Goal: Task Accomplishment & Management: Manage account settings

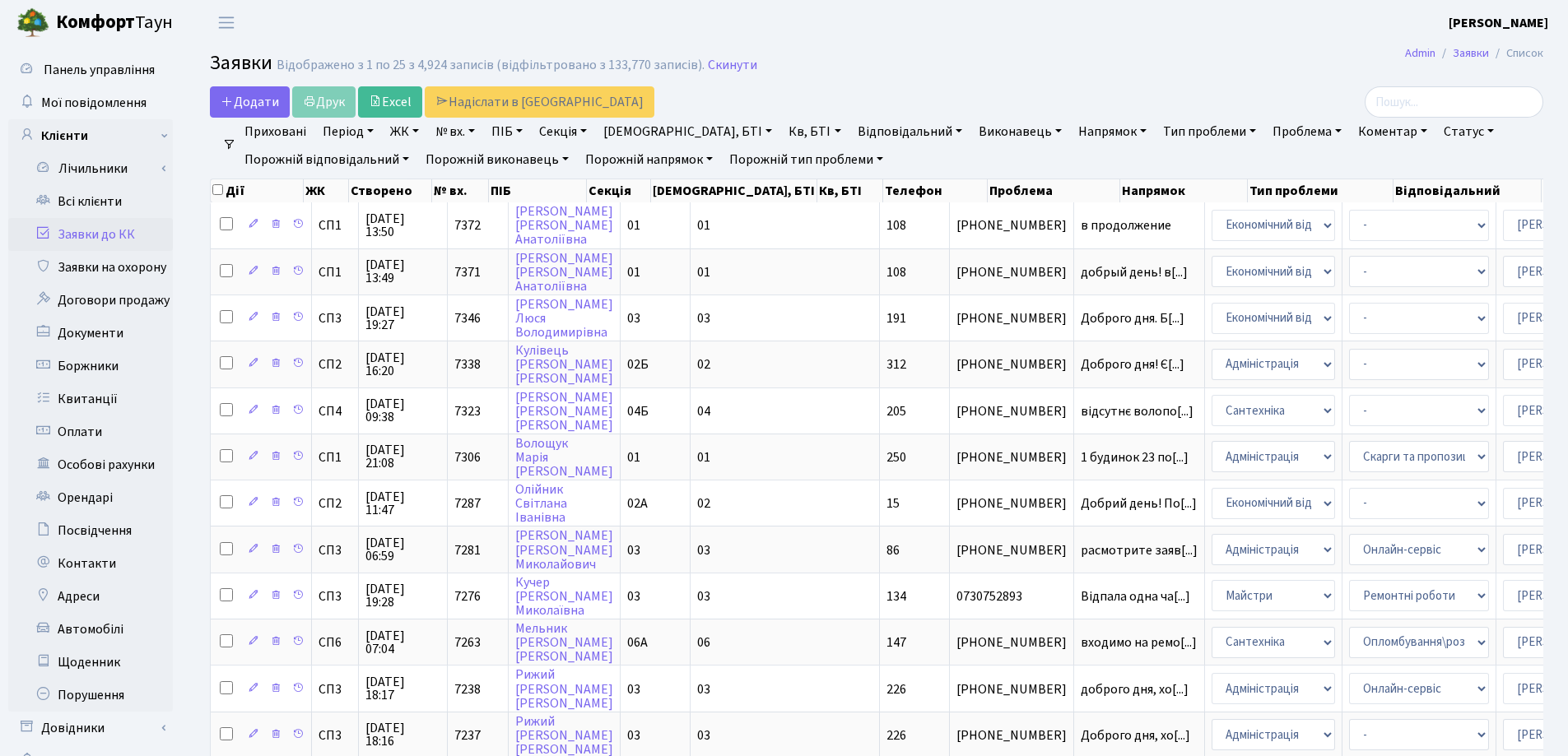
select select "25"
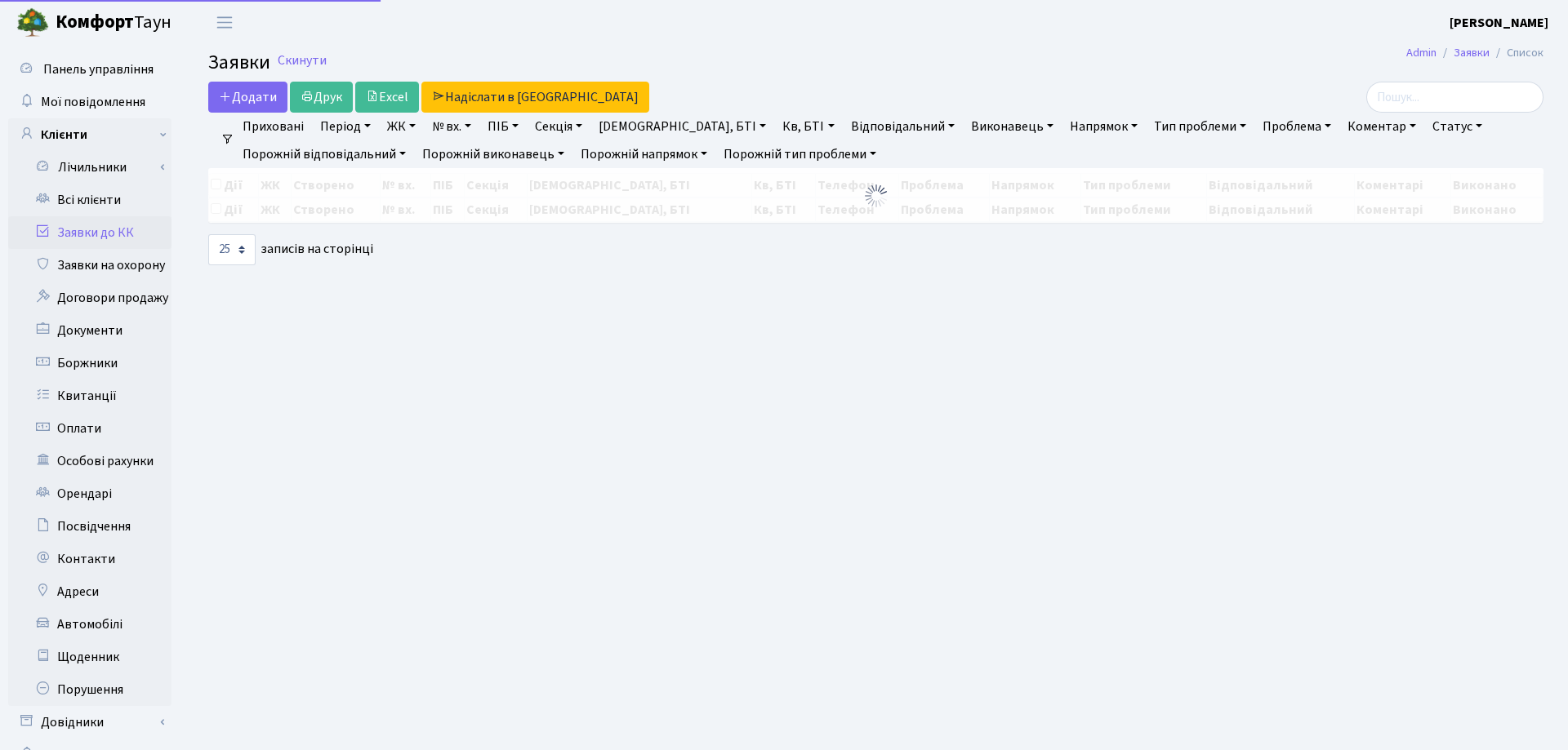
select select "25"
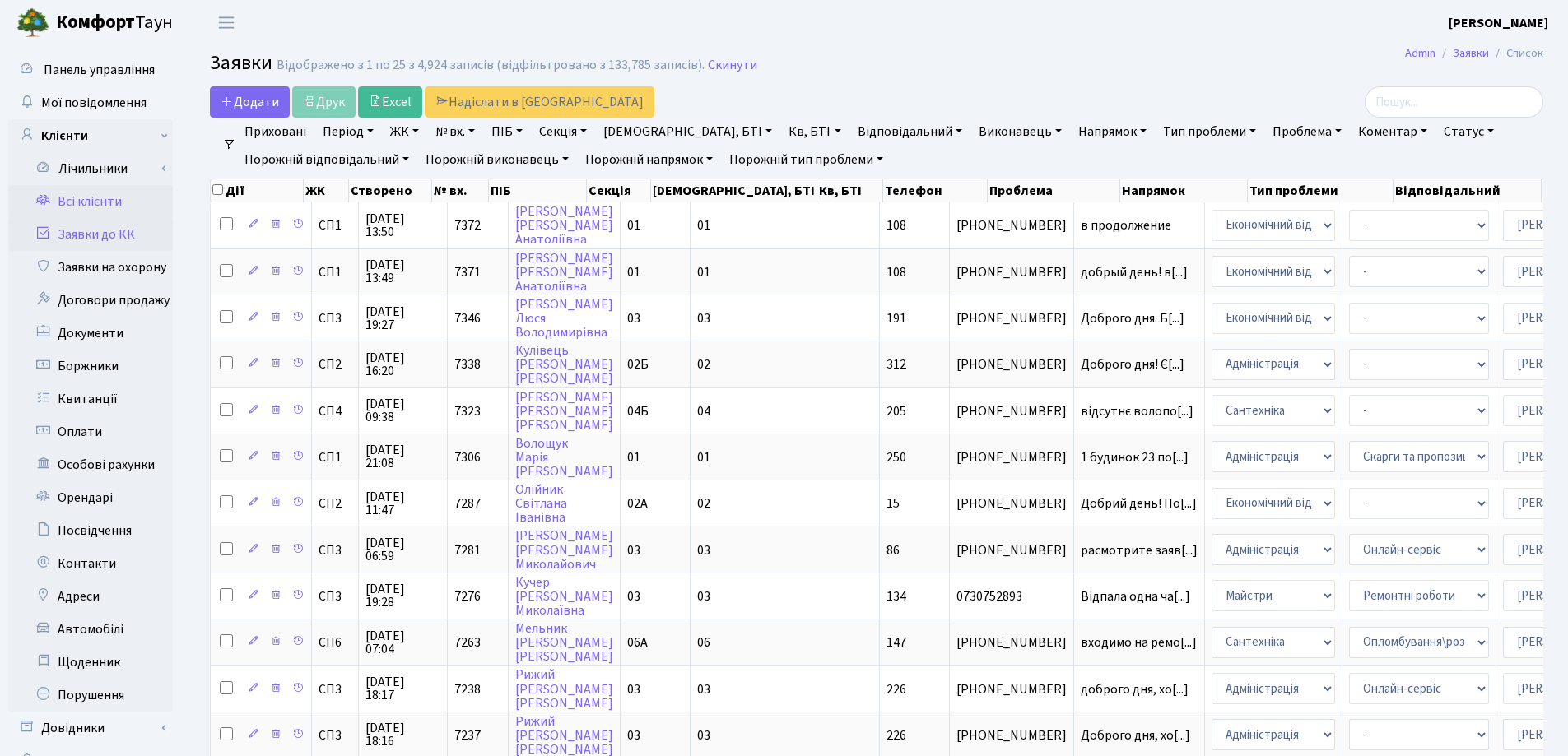
click at [92, 205] on link "Всі клієнти" at bounding box center [91, 202] width 165 height 33
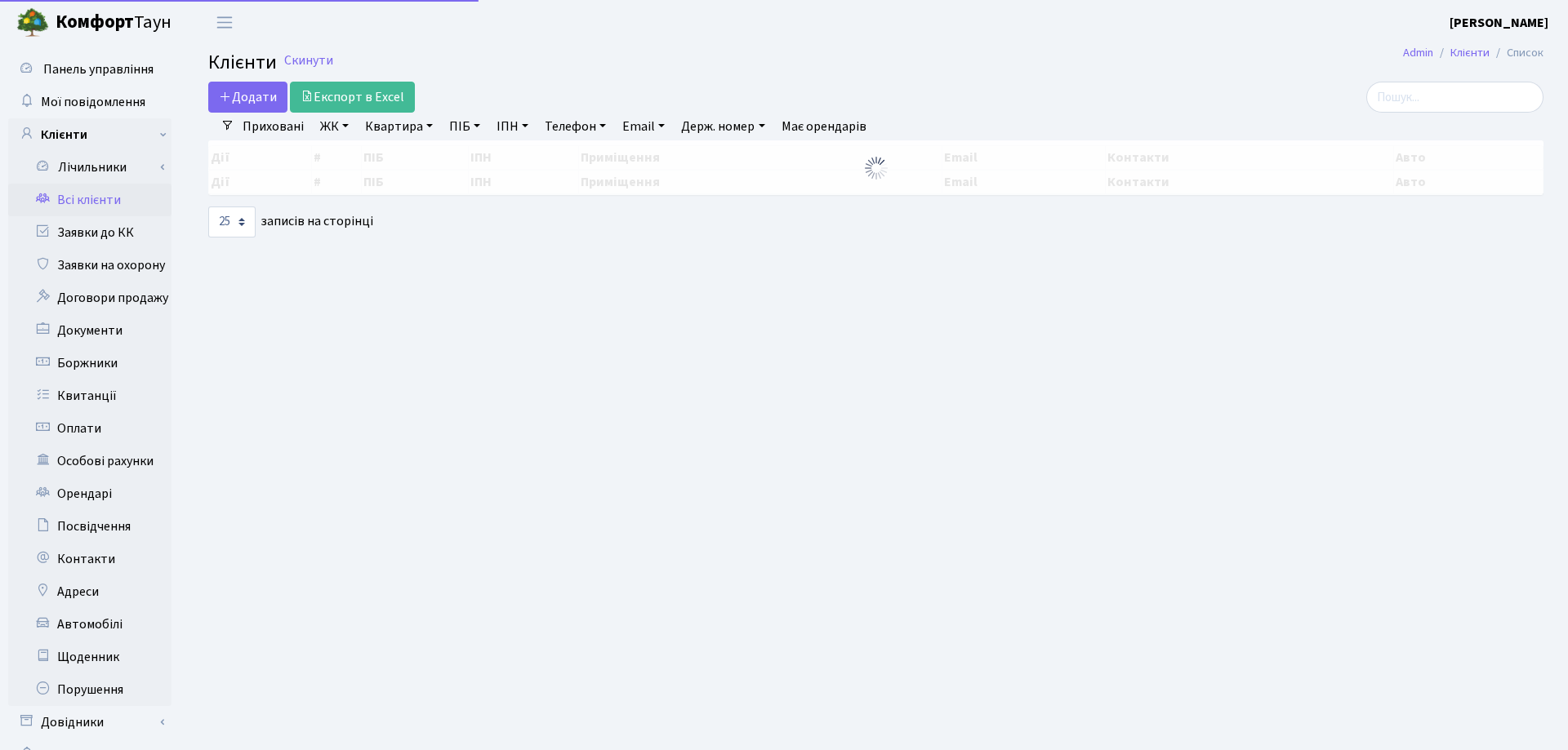
select select "25"
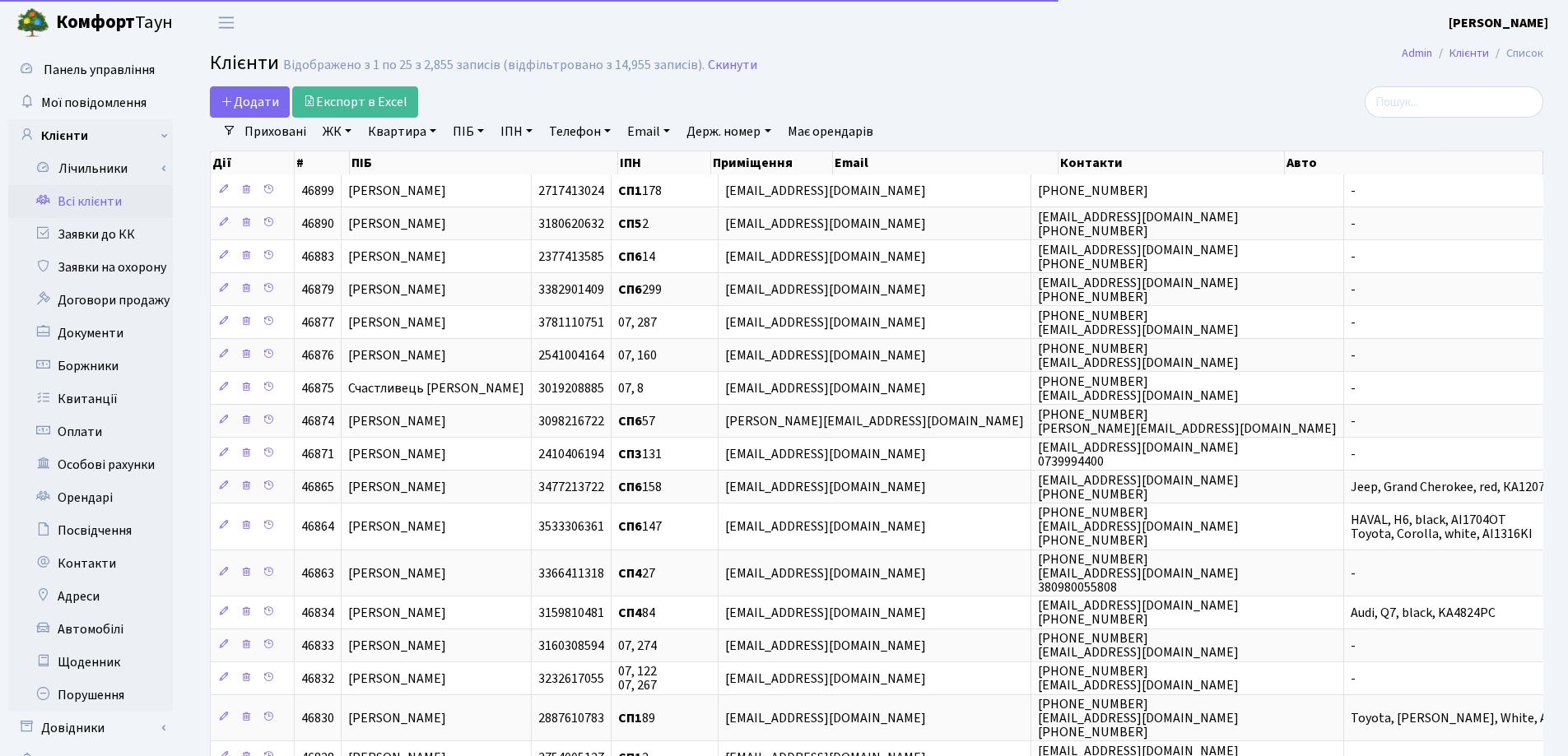
click at [432, 132] on link "Квартира" at bounding box center [401, 132] width 81 height 28
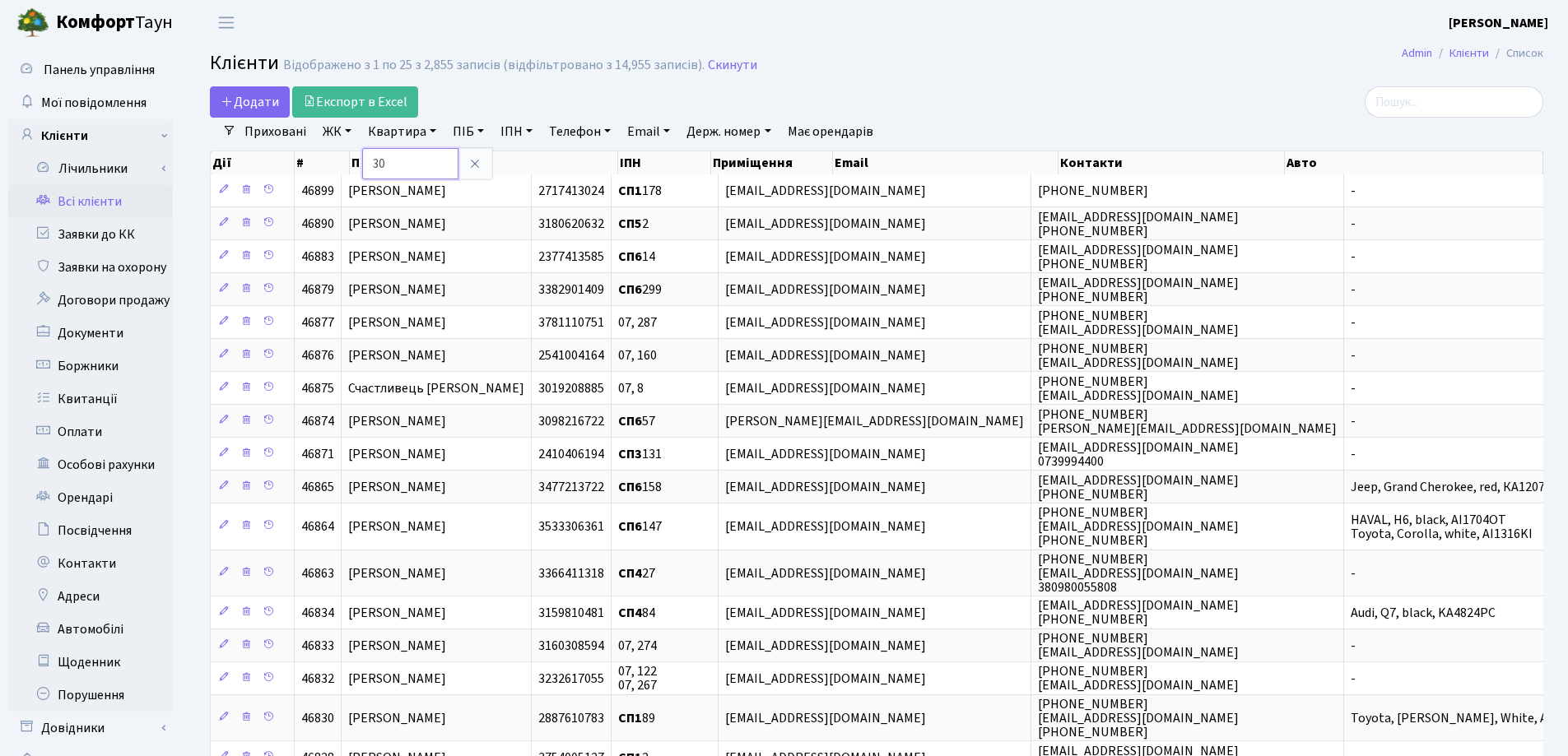
type input "30"
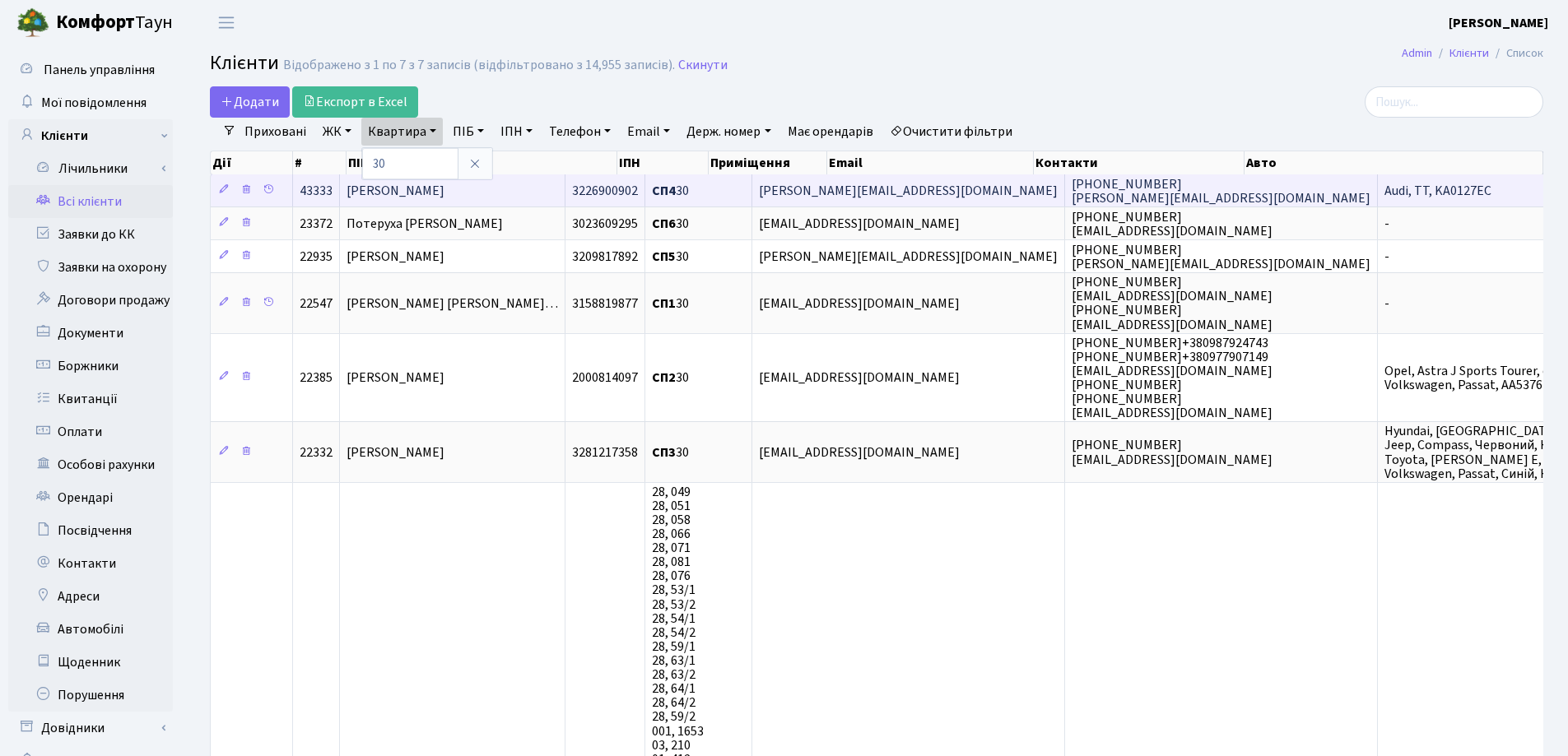
click at [444, 197] on span "Селезньова Ганна Вадимівна" at bounding box center [395, 191] width 98 height 18
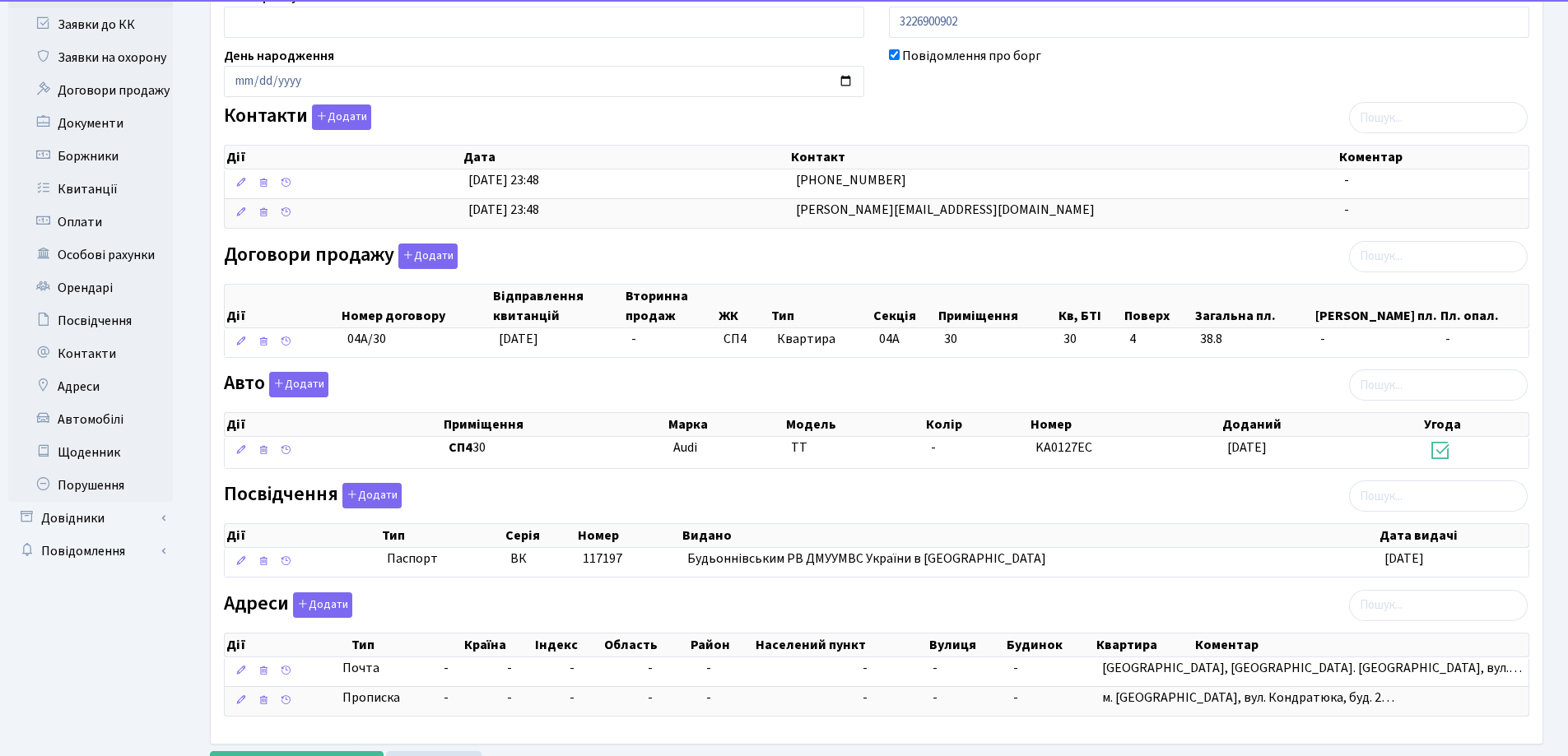
scroll to position [285, 0]
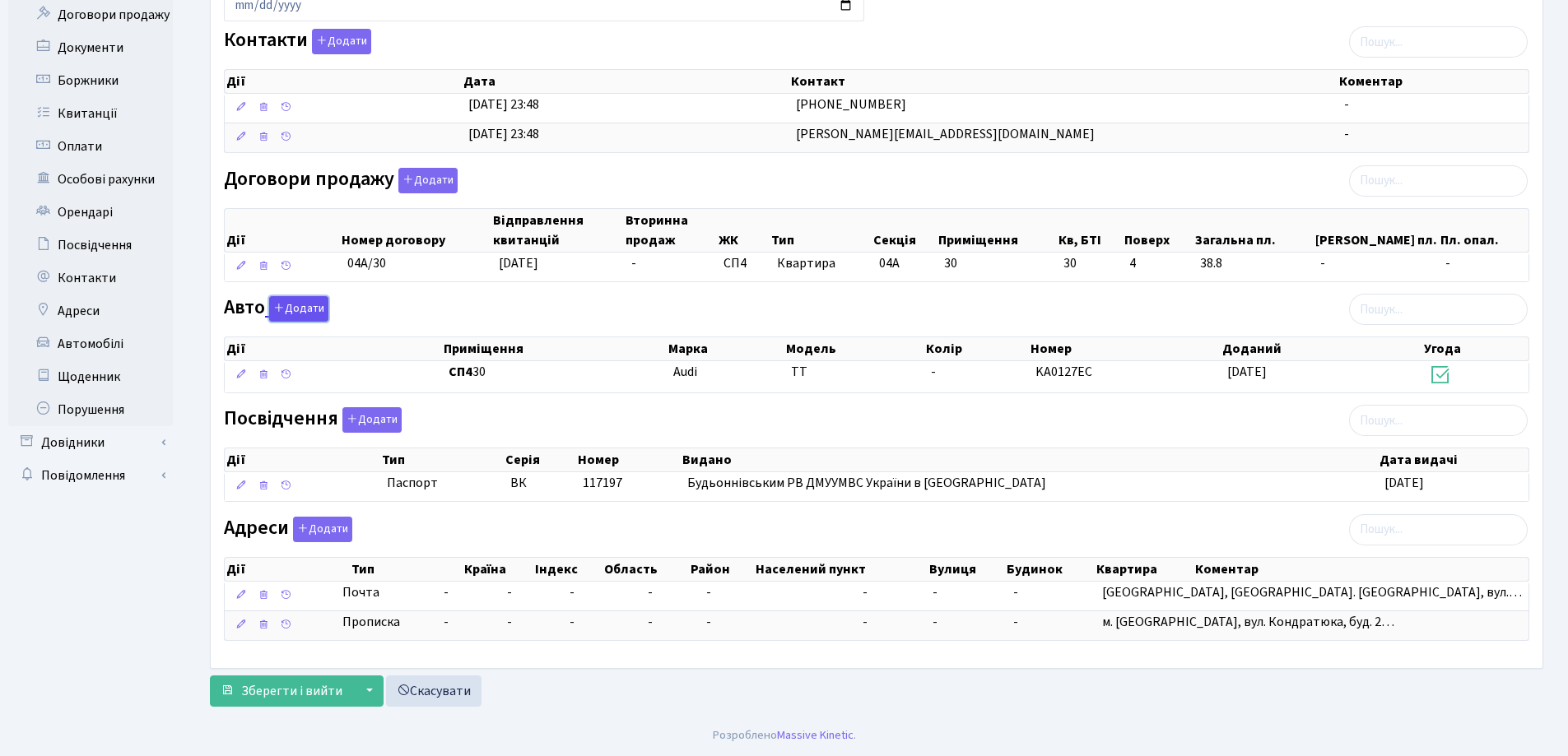
click at [292, 305] on button "Додати" at bounding box center [298, 309] width 59 height 26
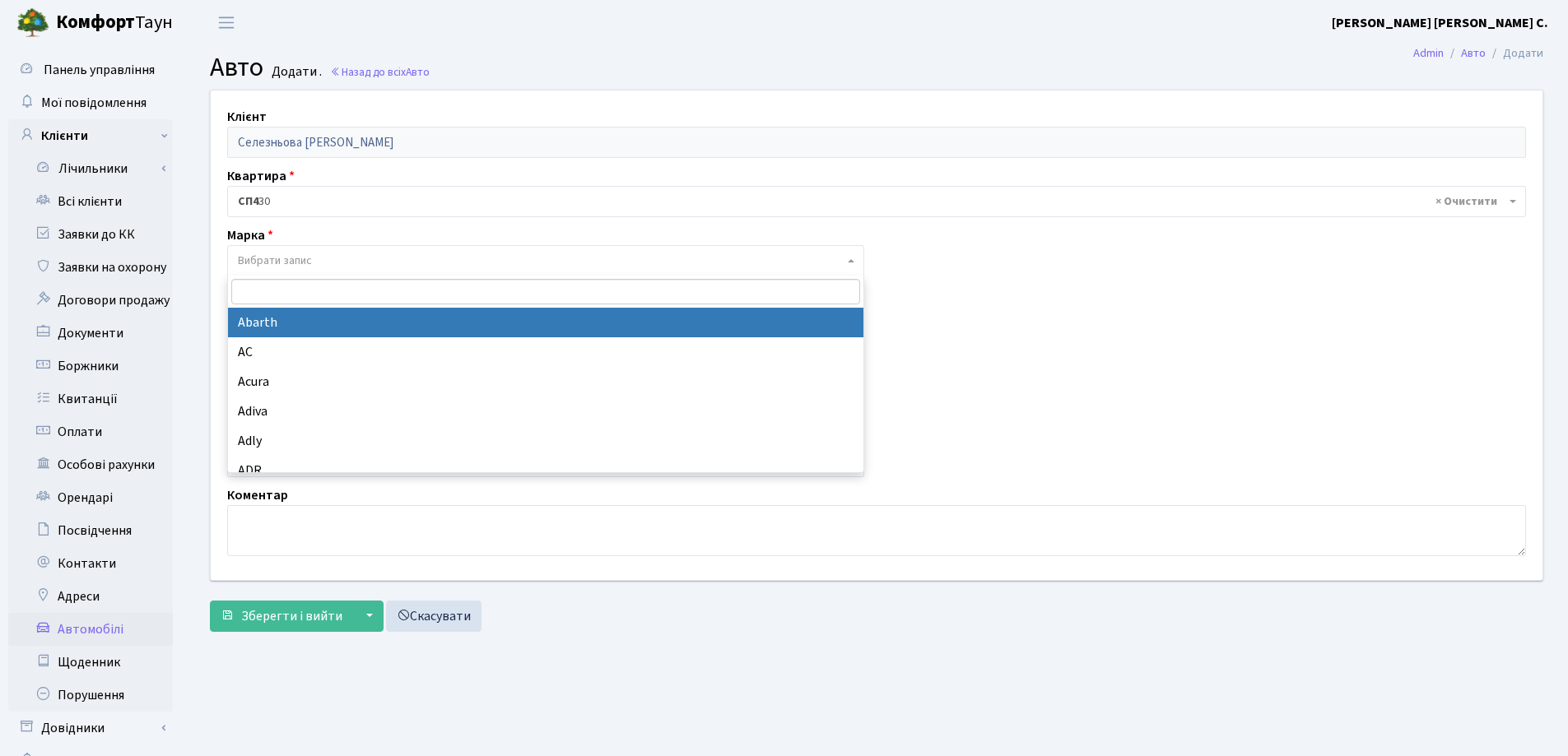
click at [292, 252] on span "Вибрати запис" at bounding box center [274, 261] width 74 height 16
type input "Au"
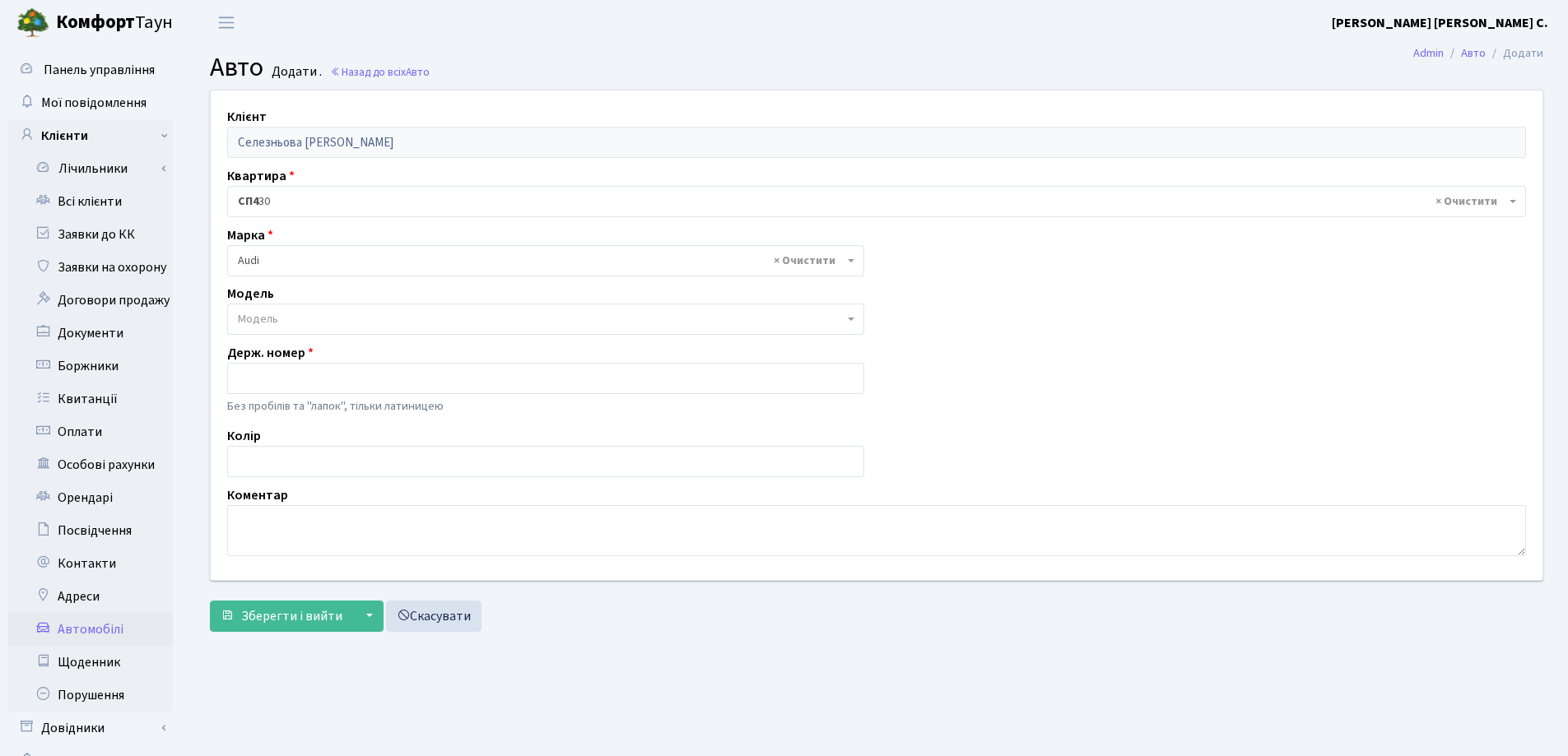
select select "13"
select select
click at [304, 329] on span "Модель" at bounding box center [545, 319] width 637 height 31
click at [604, 666] on main "Admin Авто Додати Авто Додати . Назад до всіх Авто Клієнт Селезньова Ганна Вади…" at bounding box center [877, 416] width 1382 height 740
click at [383, 382] on input "text" at bounding box center [545, 378] width 637 height 31
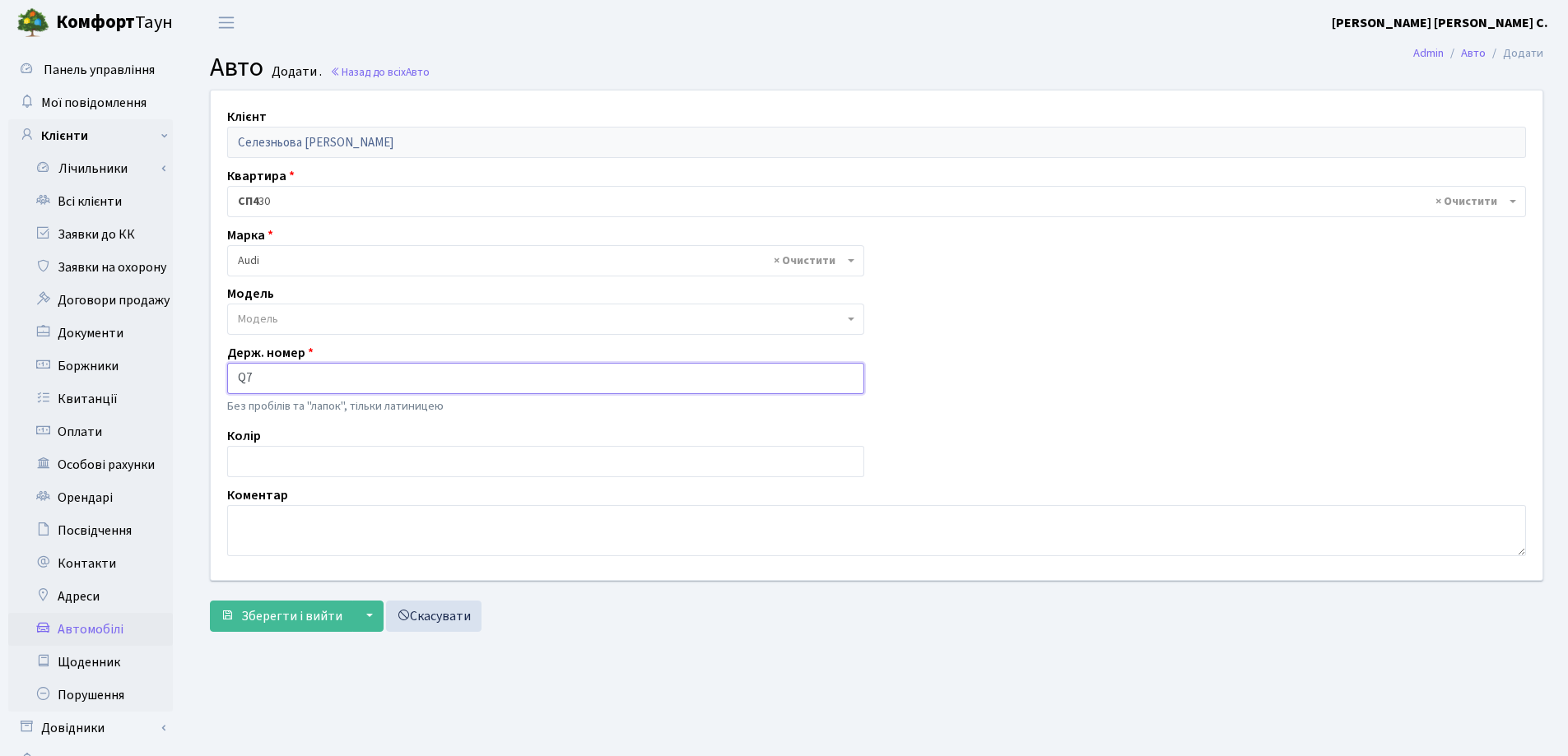
type input "Q"
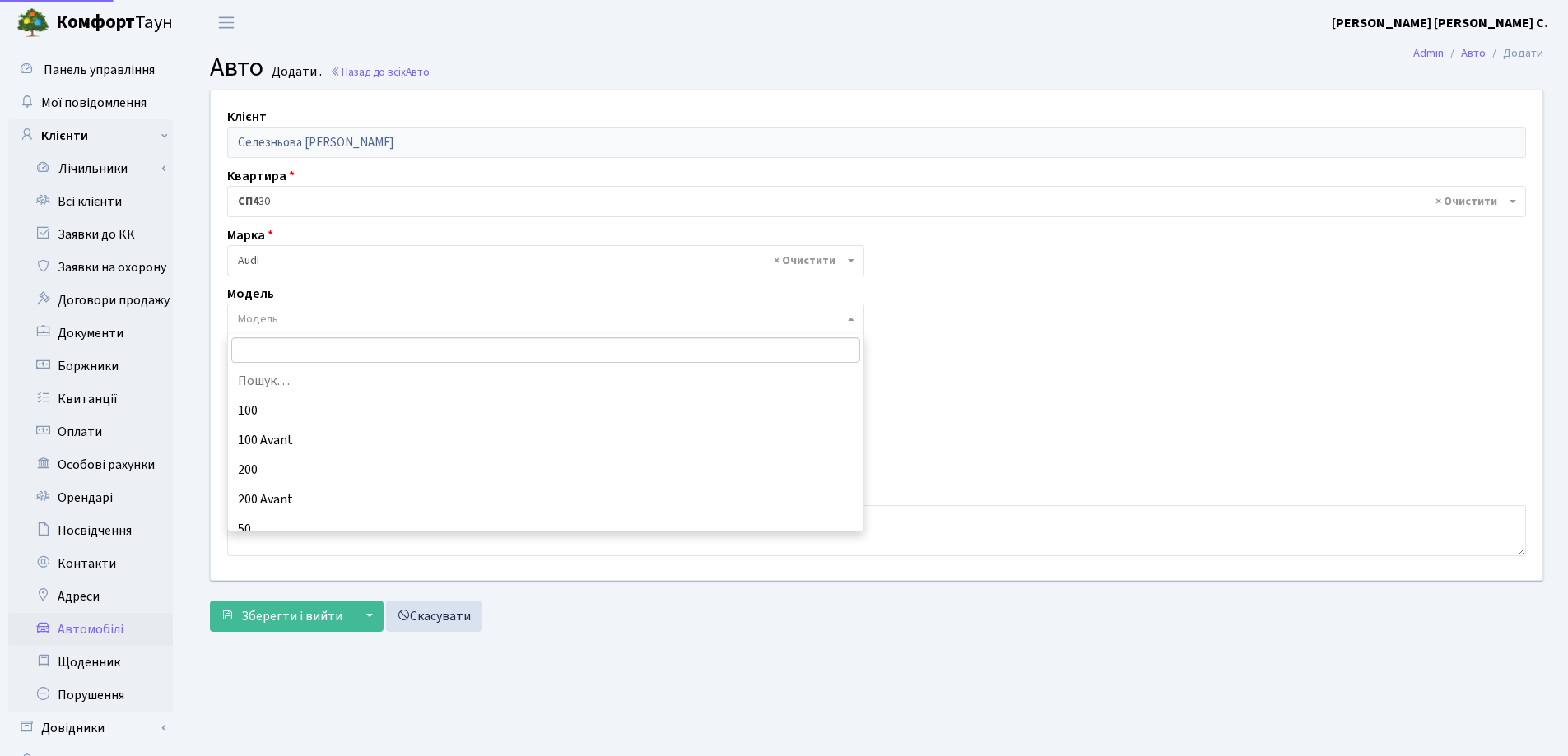
click at [357, 315] on span "Модель" at bounding box center [540, 319] width 606 height 16
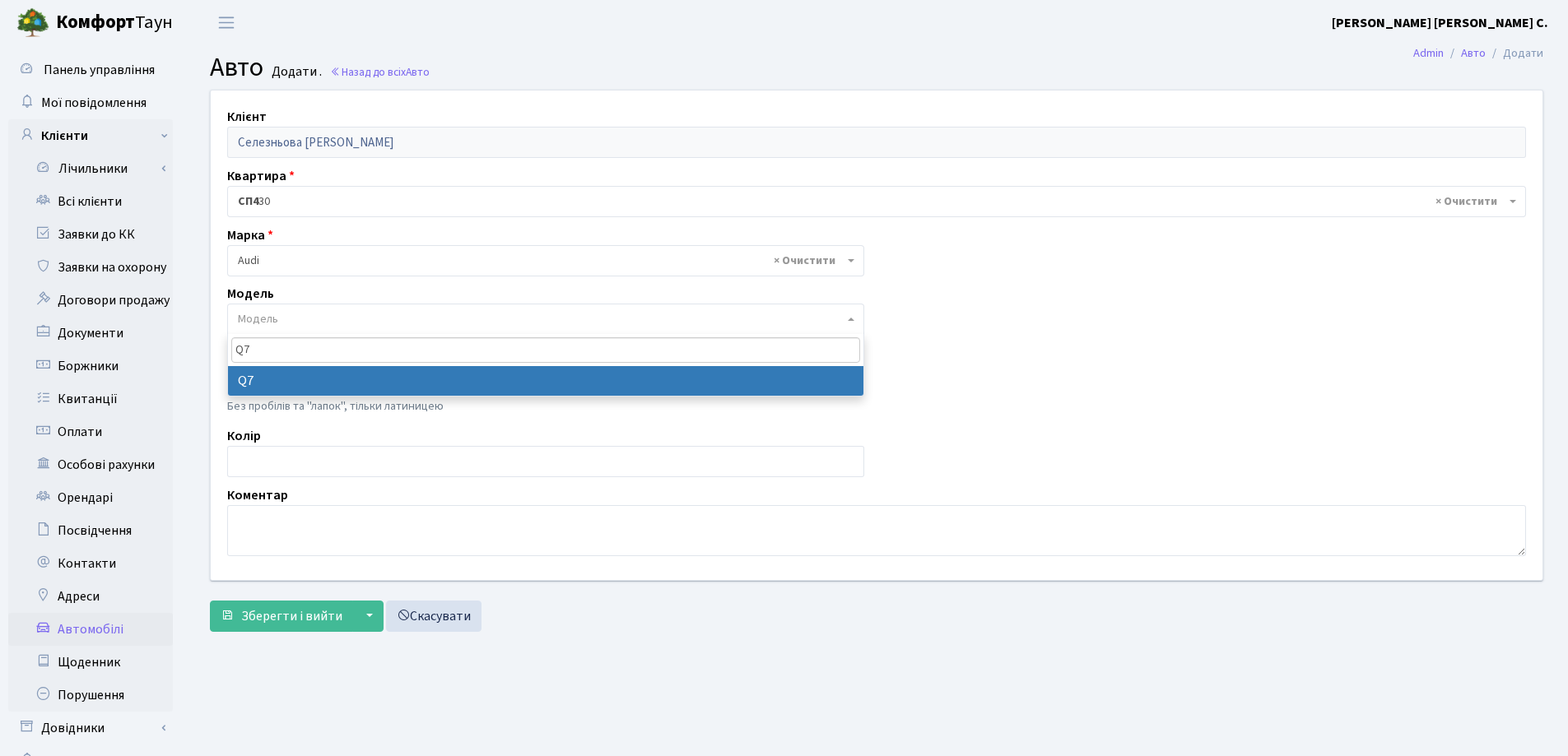
type input "Q7"
select select "173"
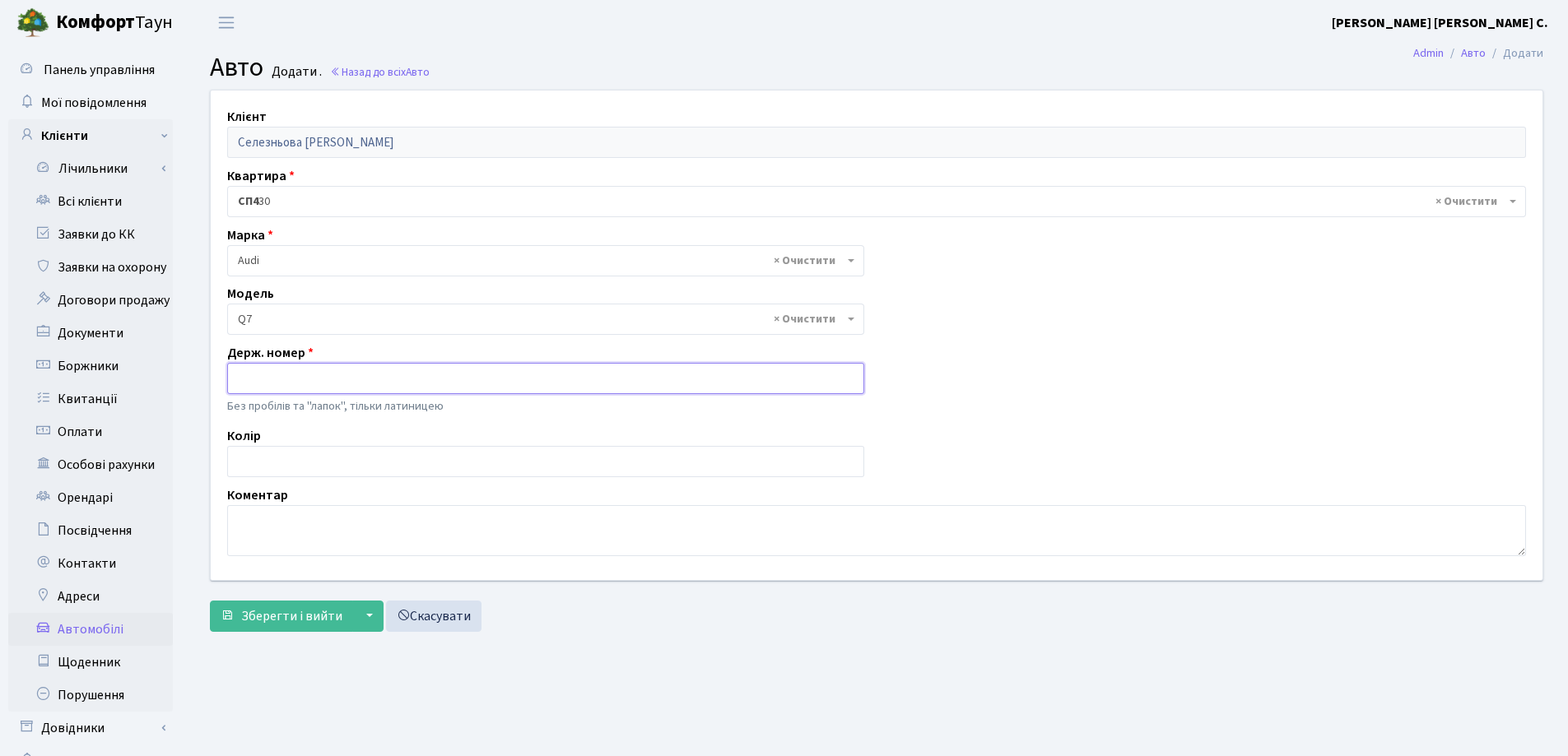
click at [345, 373] on input "text" at bounding box center [545, 378] width 637 height 31
type input "KA9254OT"
click at [319, 623] on span "Зберегти і вийти" at bounding box center [292, 616] width 101 height 18
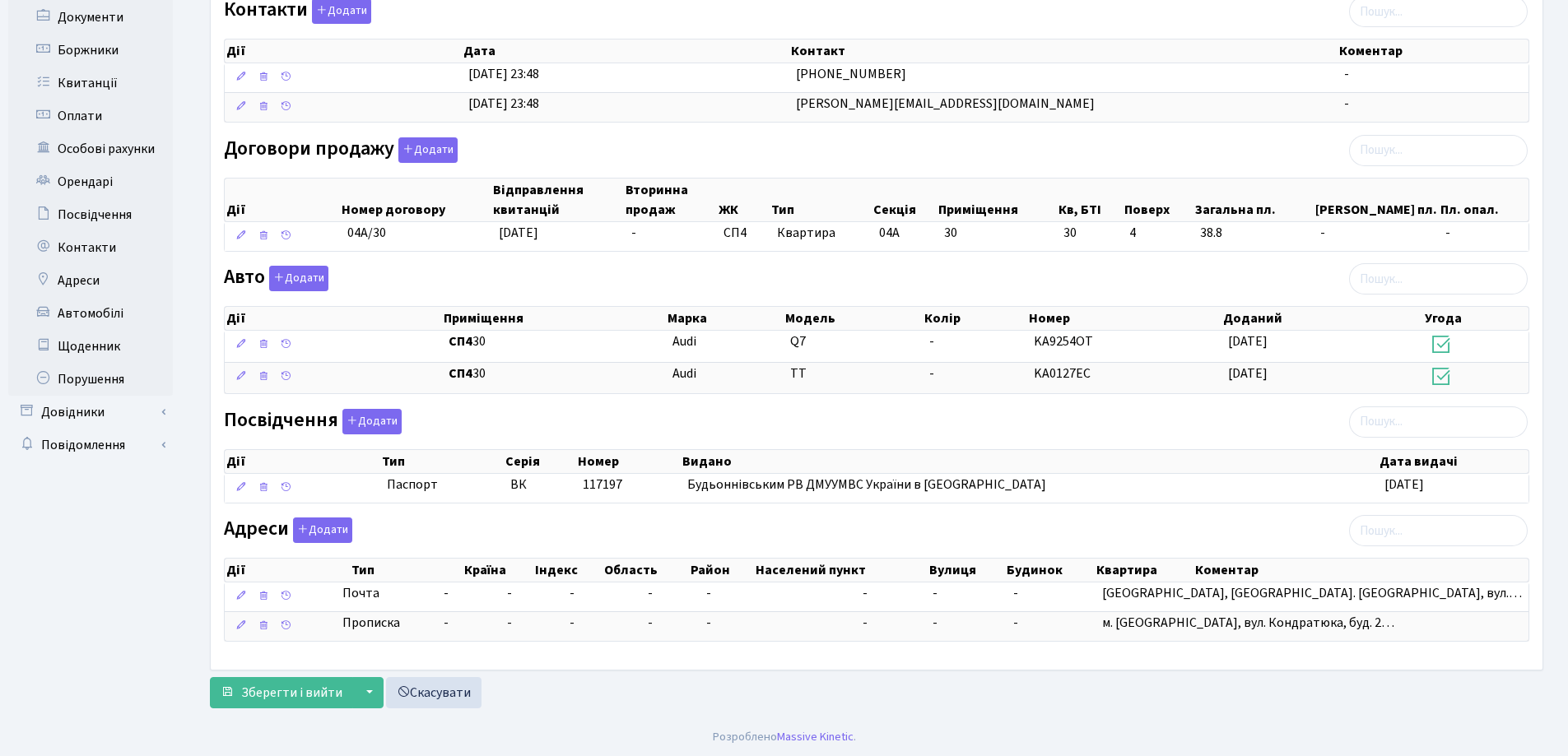
scroll to position [317, 0]
click at [300, 268] on button "Додати" at bounding box center [298, 278] width 59 height 26
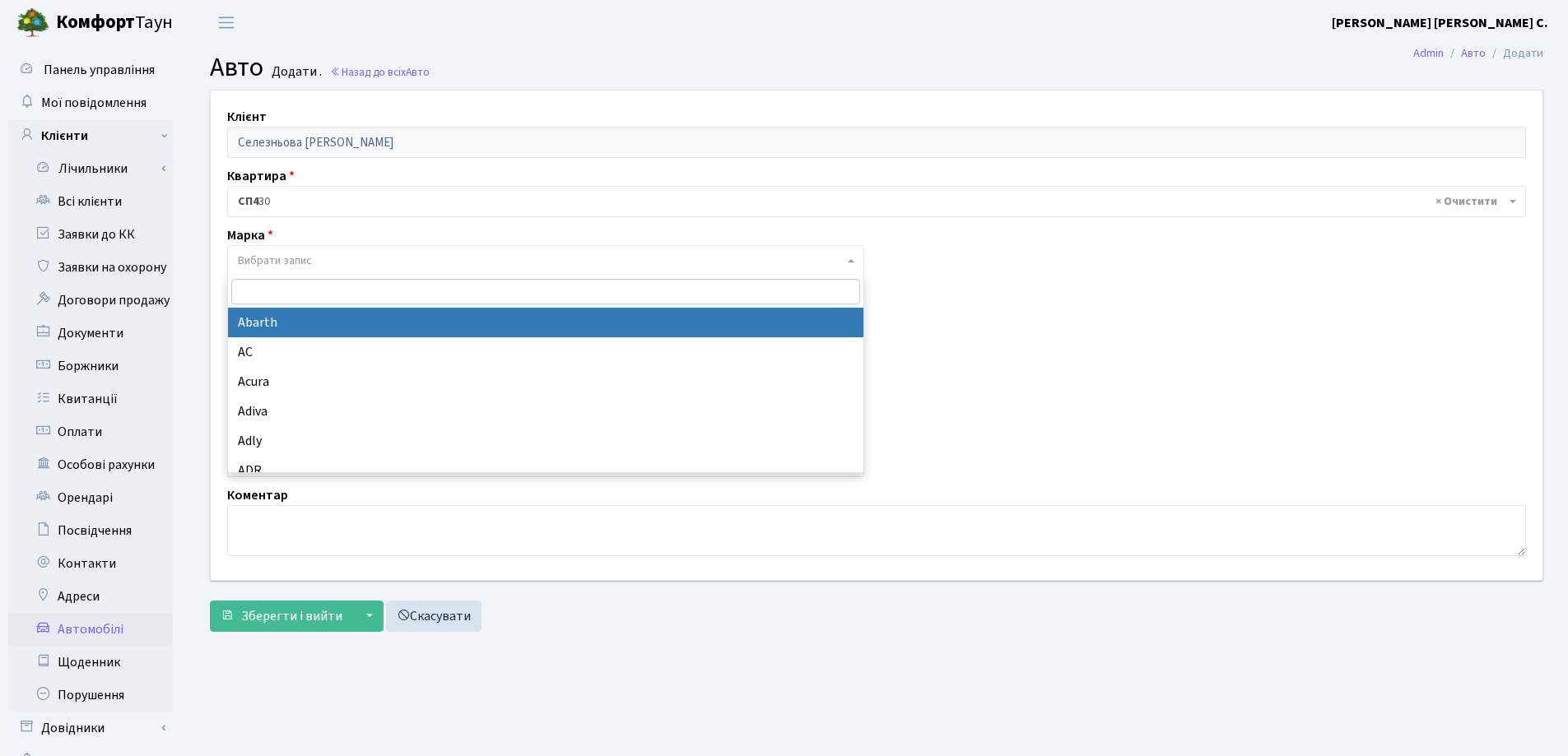
click at [300, 256] on span "Вибрати запис" at bounding box center [274, 261] width 74 height 16
type input "W"
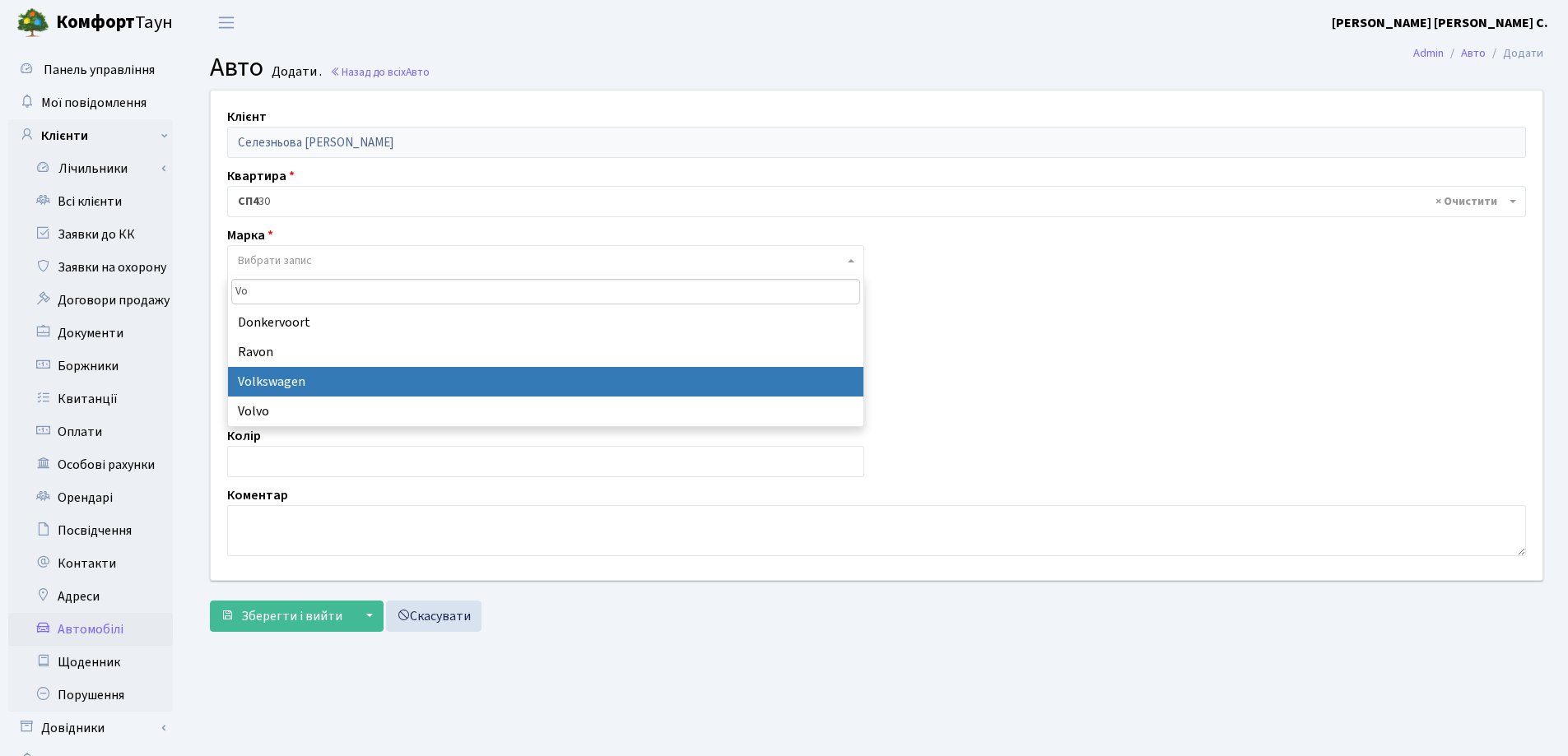
type input "Vo"
select select "134"
select select
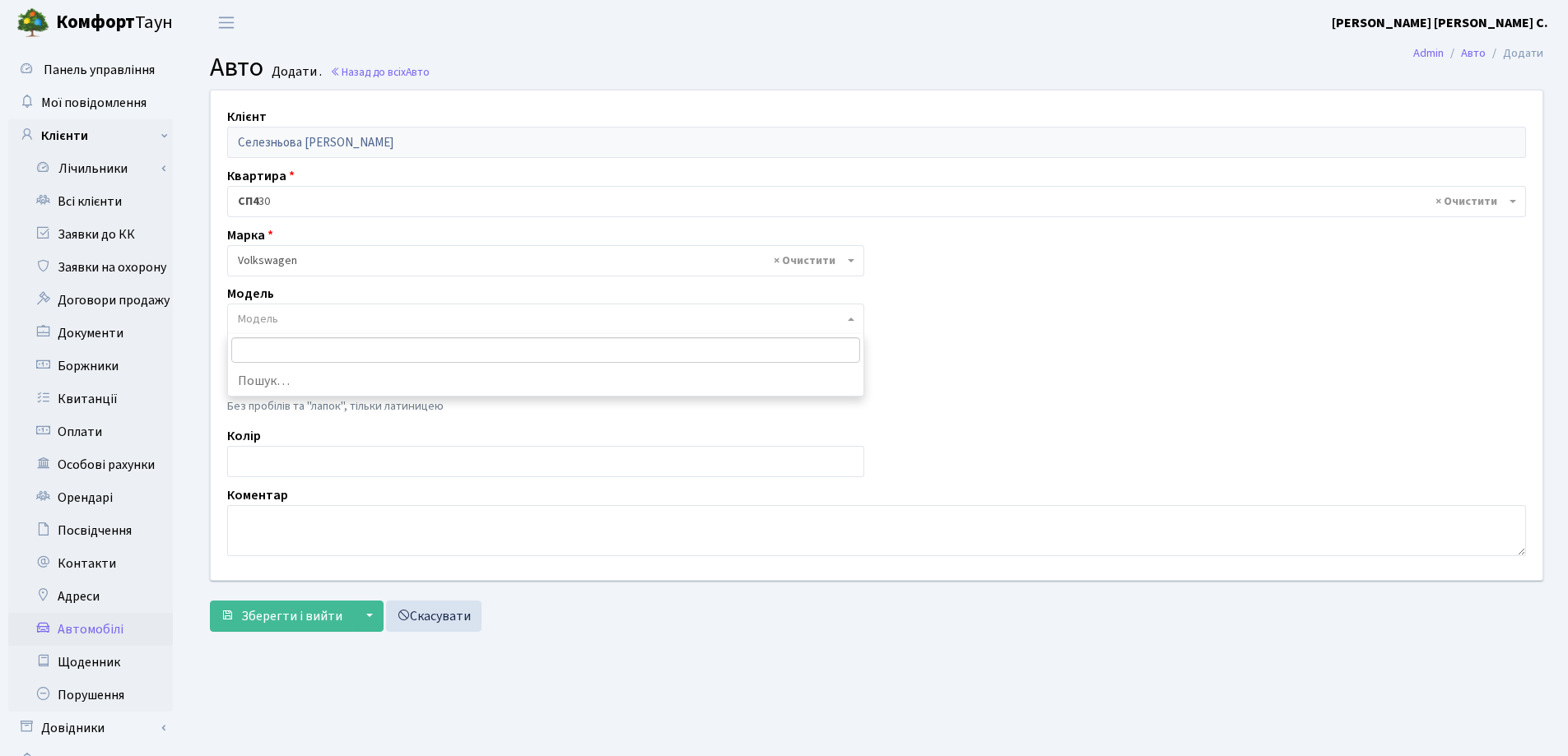
click at [284, 314] on span "Модель" at bounding box center [540, 319] width 606 height 16
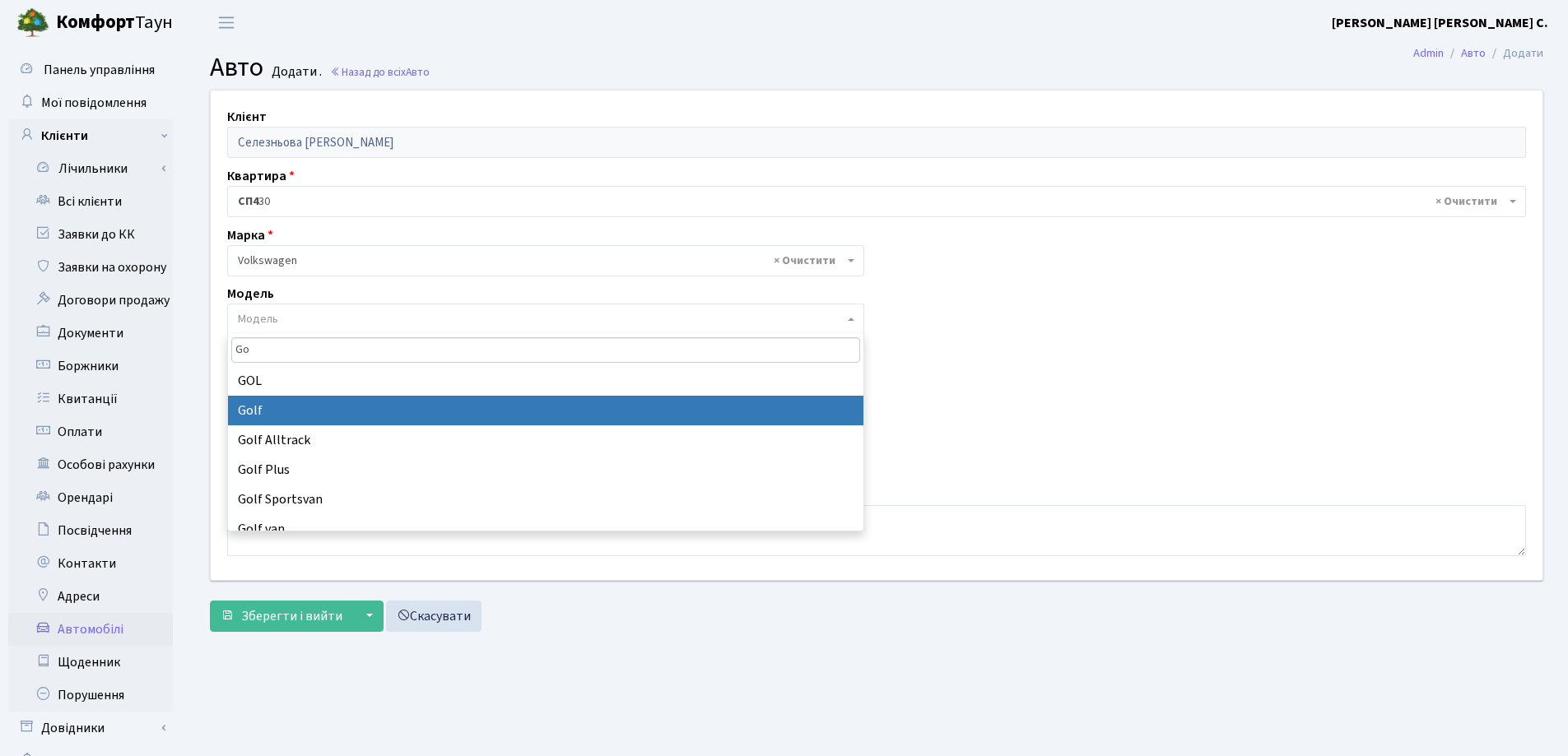
type input "Go"
select select "2459"
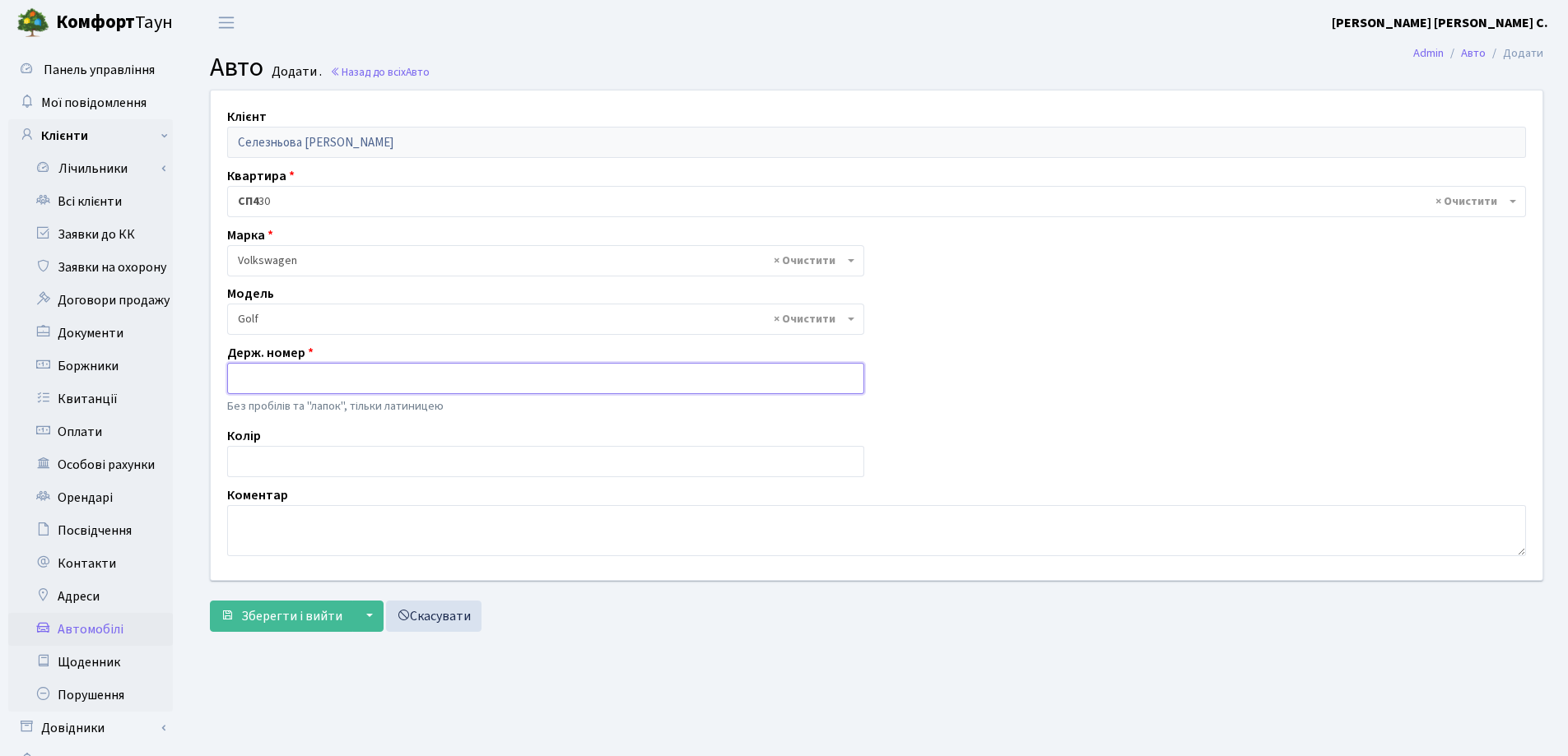
click at [293, 382] on input "text" at bounding box center [545, 378] width 637 height 31
type input "AT3459HI"
click at [262, 615] on span "Зберегти і вийти" at bounding box center [292, 616] width 101 height 18
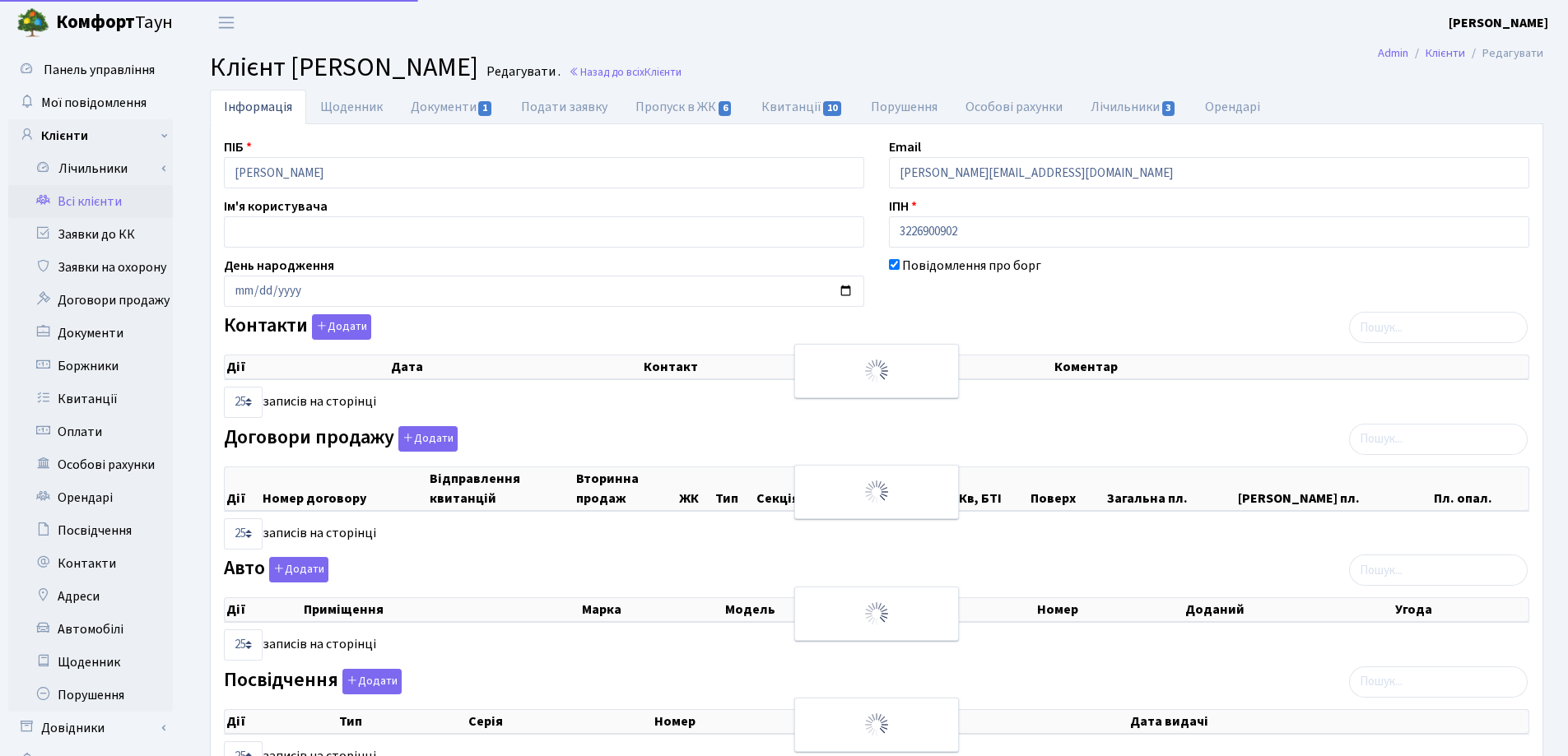
select select "25"
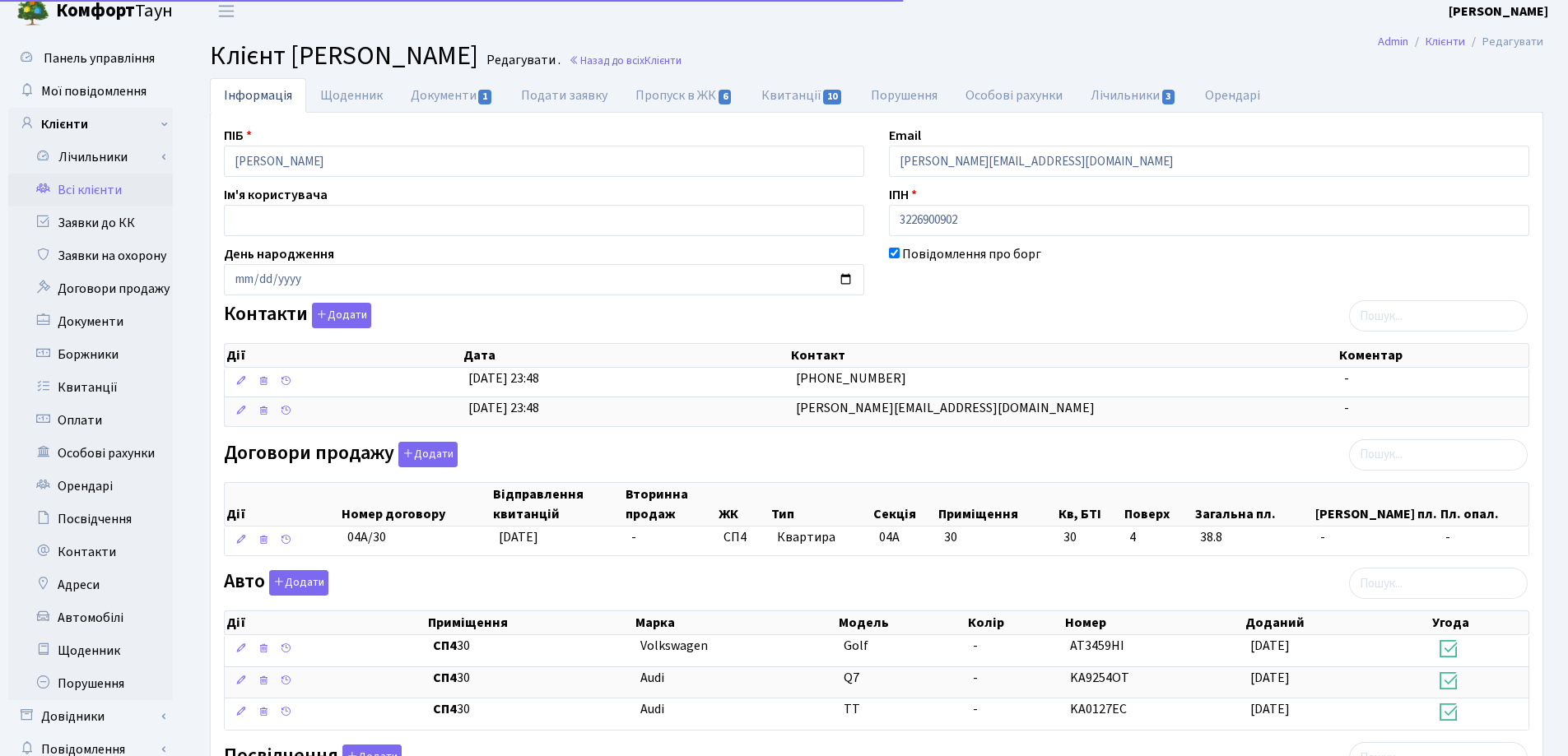
scroll to position [349, 0]
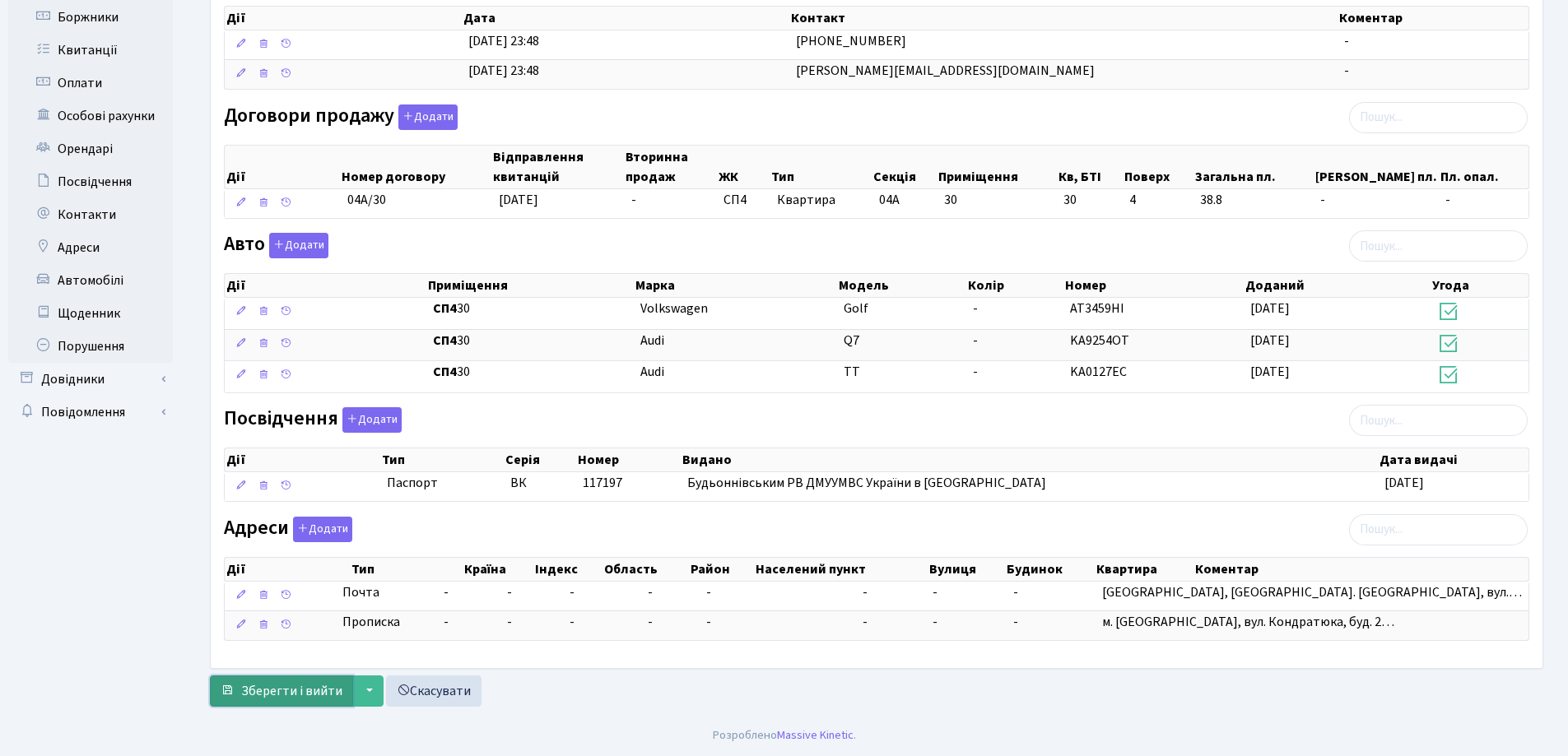
click at [301, 688] on span "Зберегти і вийти" at bounding box center [292, 691] width 101 height 18
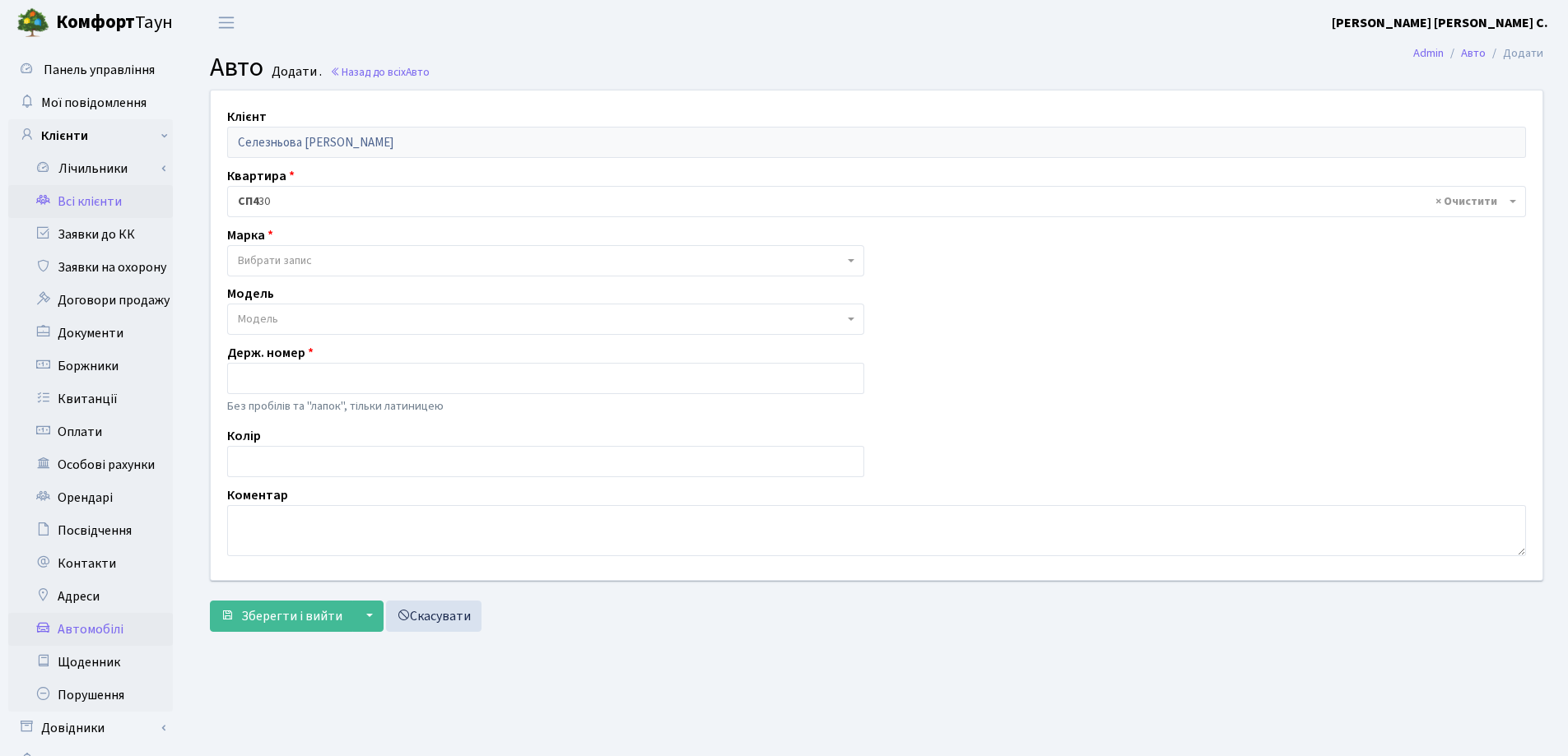
click at [105, 204] on link "Всі клієнти" at bounding box center [91, 202] width 165 height 33
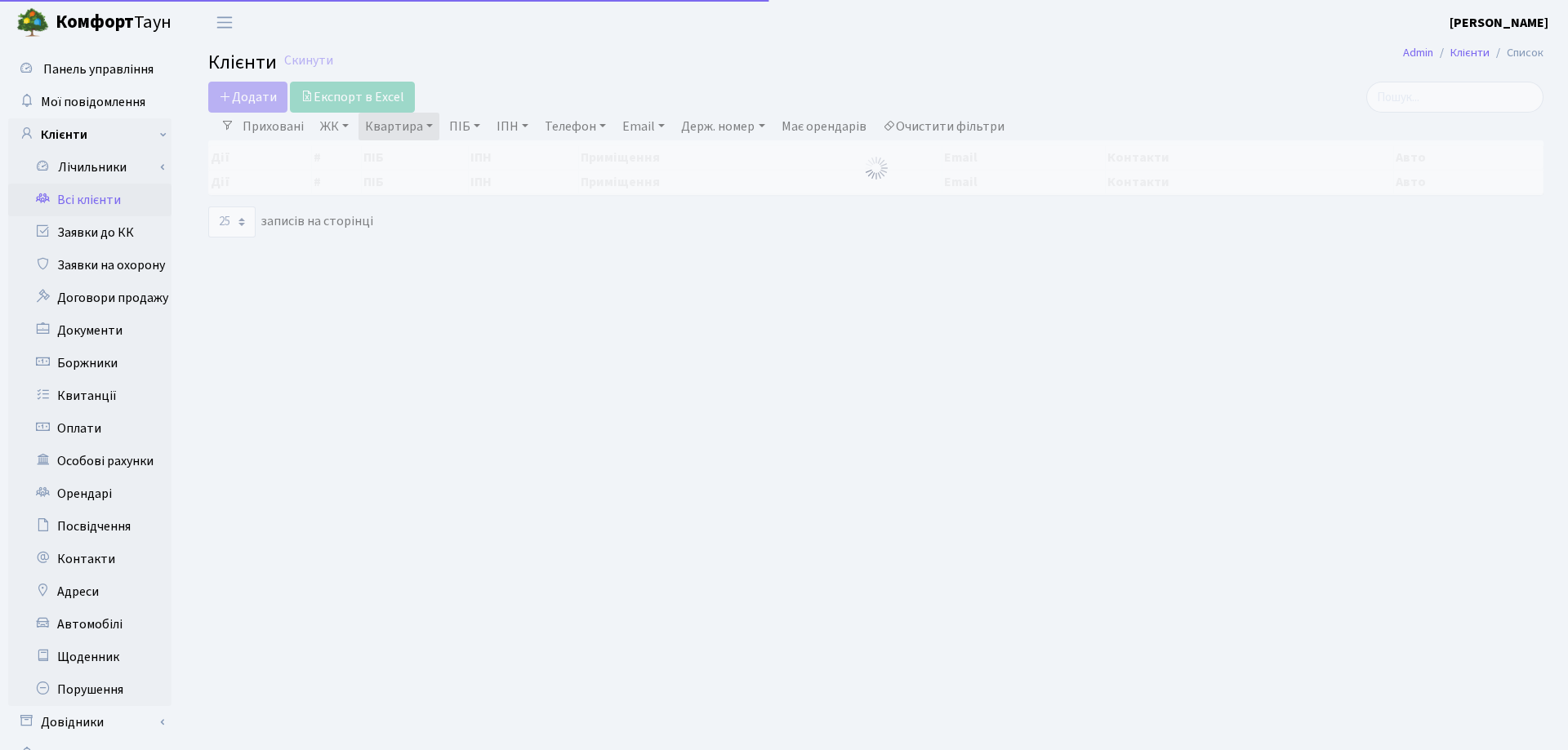
select select "25"
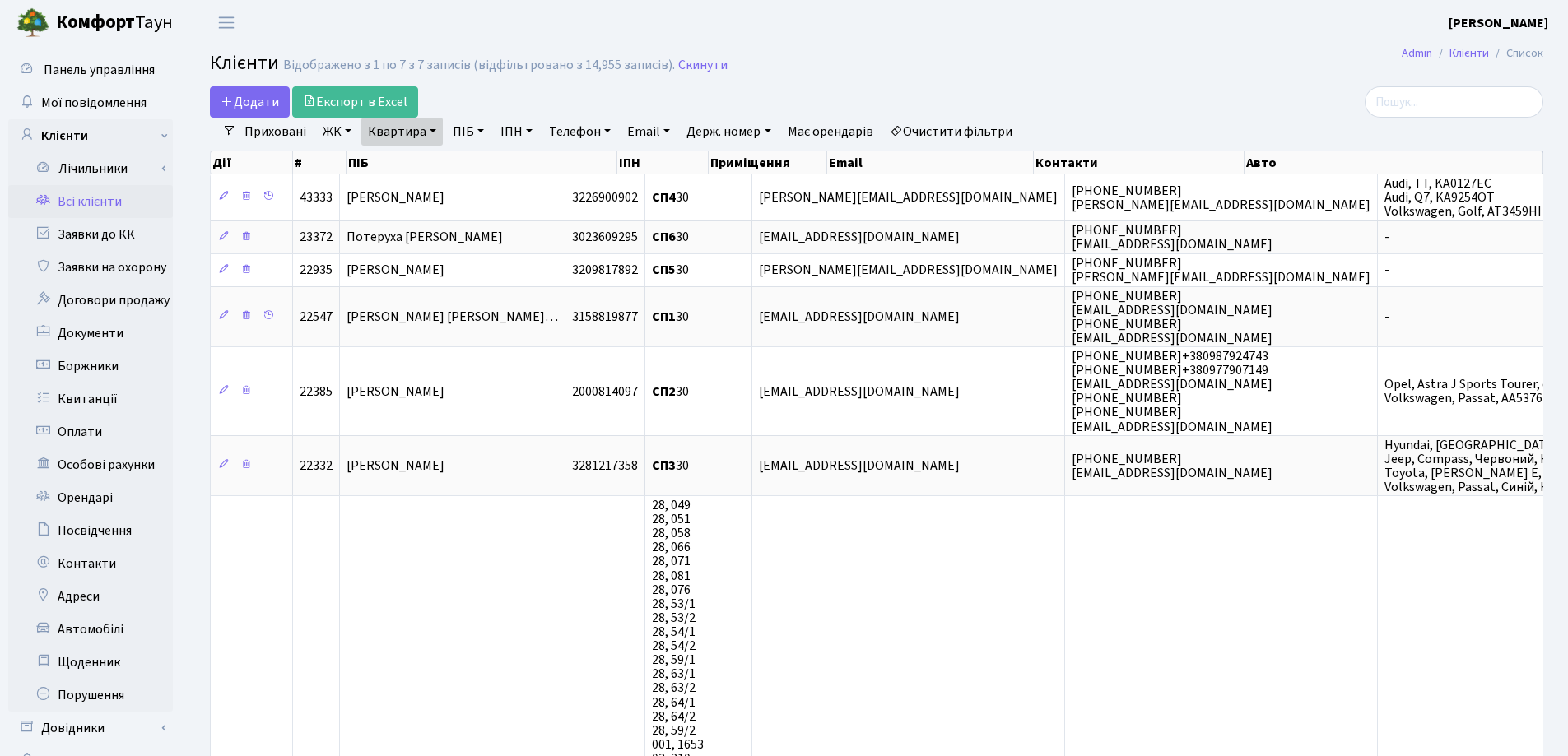
click at [432, 132] on link "Квартира" at bounding box center [401, 132] width 81 height 28
click at [474, 162] on icon at bounding box center [475, 164] width 13 height 13
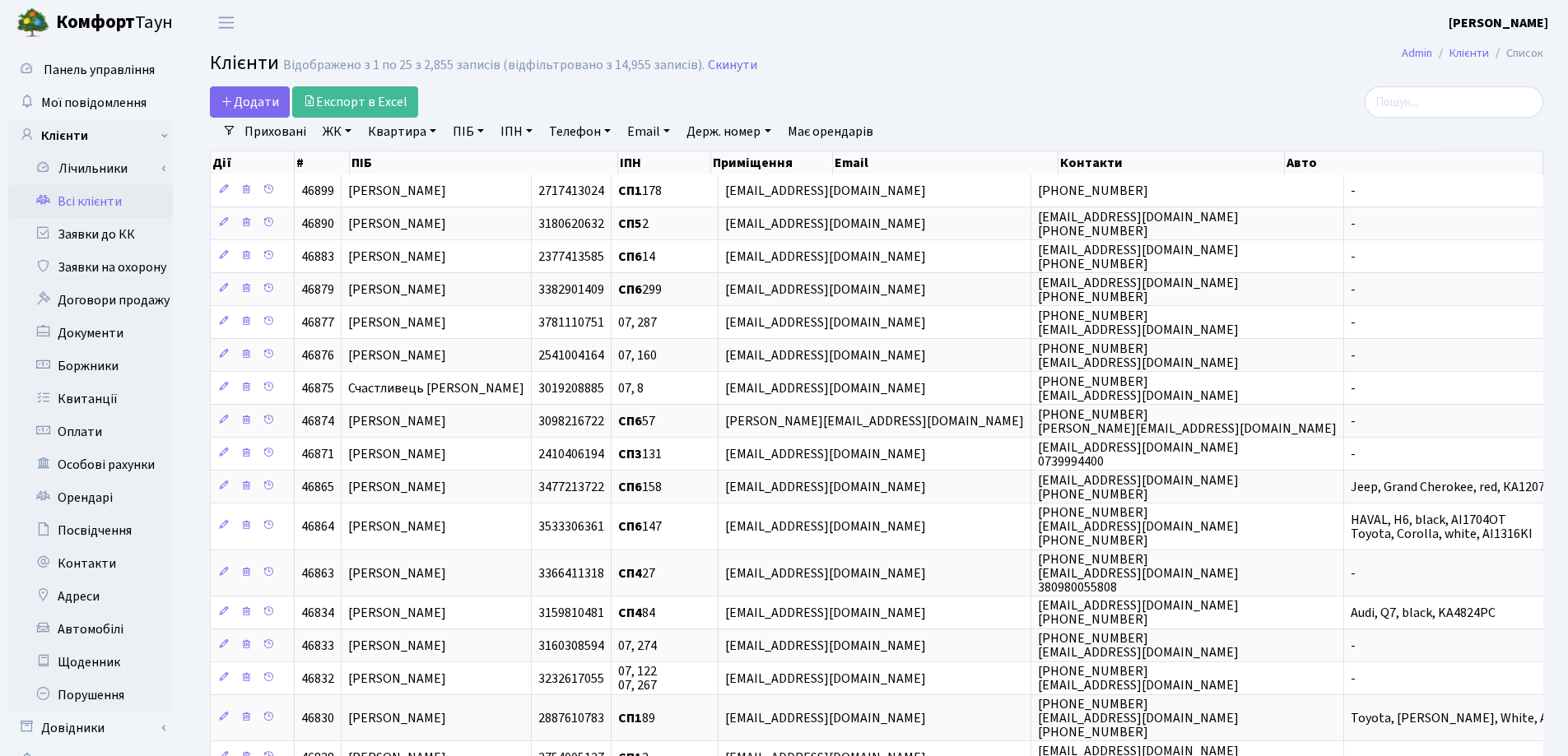
click at [432, 136] on link "Квартира" at bounding box center [401, 132] width 81 height 28
click at [433, 157] on input "text" at bounding box center [410, 164] width 96 height 31
type input "260"
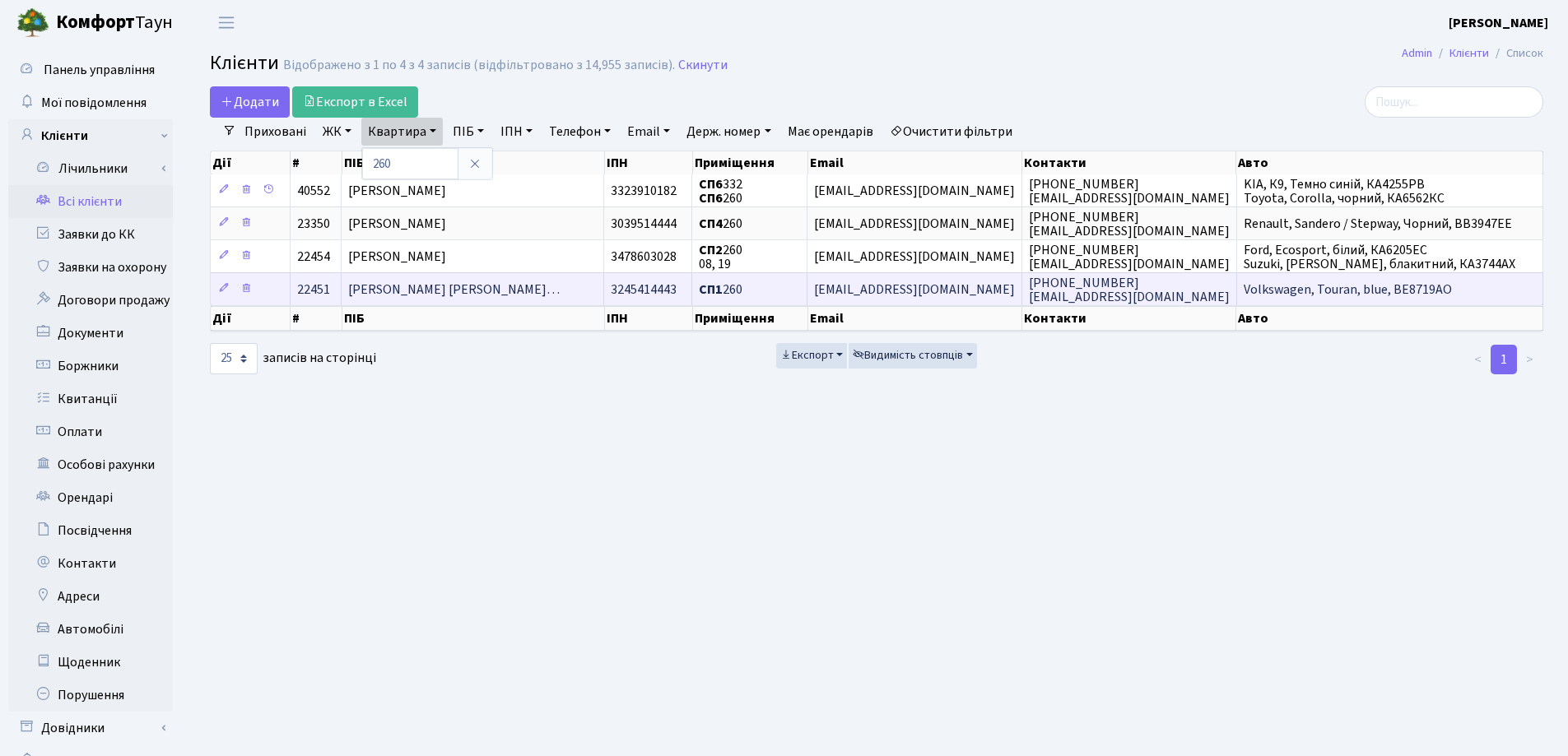
click at [576, 284] on td "Бєздєлова Олександра Володимирів…" at bounding box center [473, 289] width 262 height 33
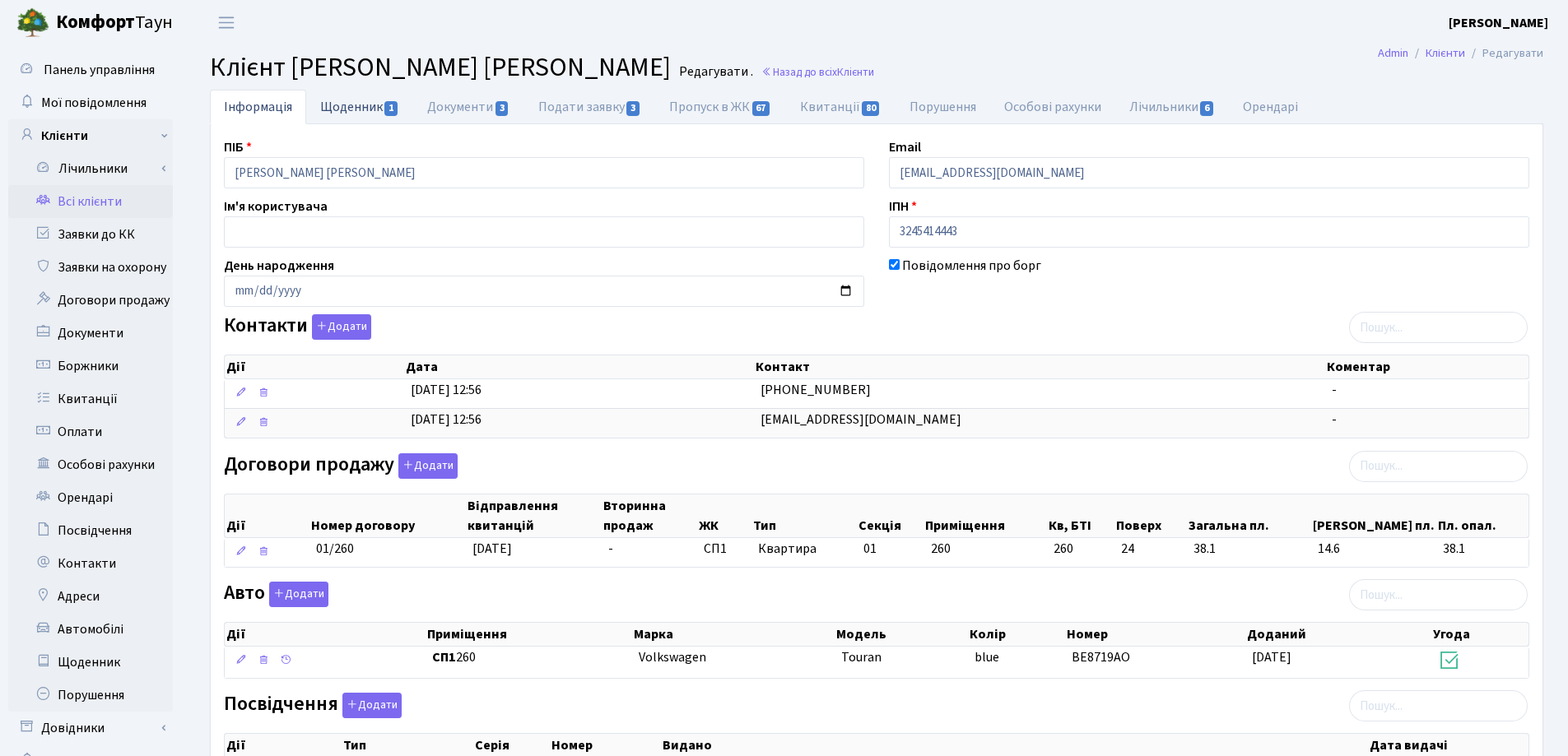
click at [334, 106] on link "Щоденник 1" at bounding box center [359, 106] width 107 height 34
select select "25"
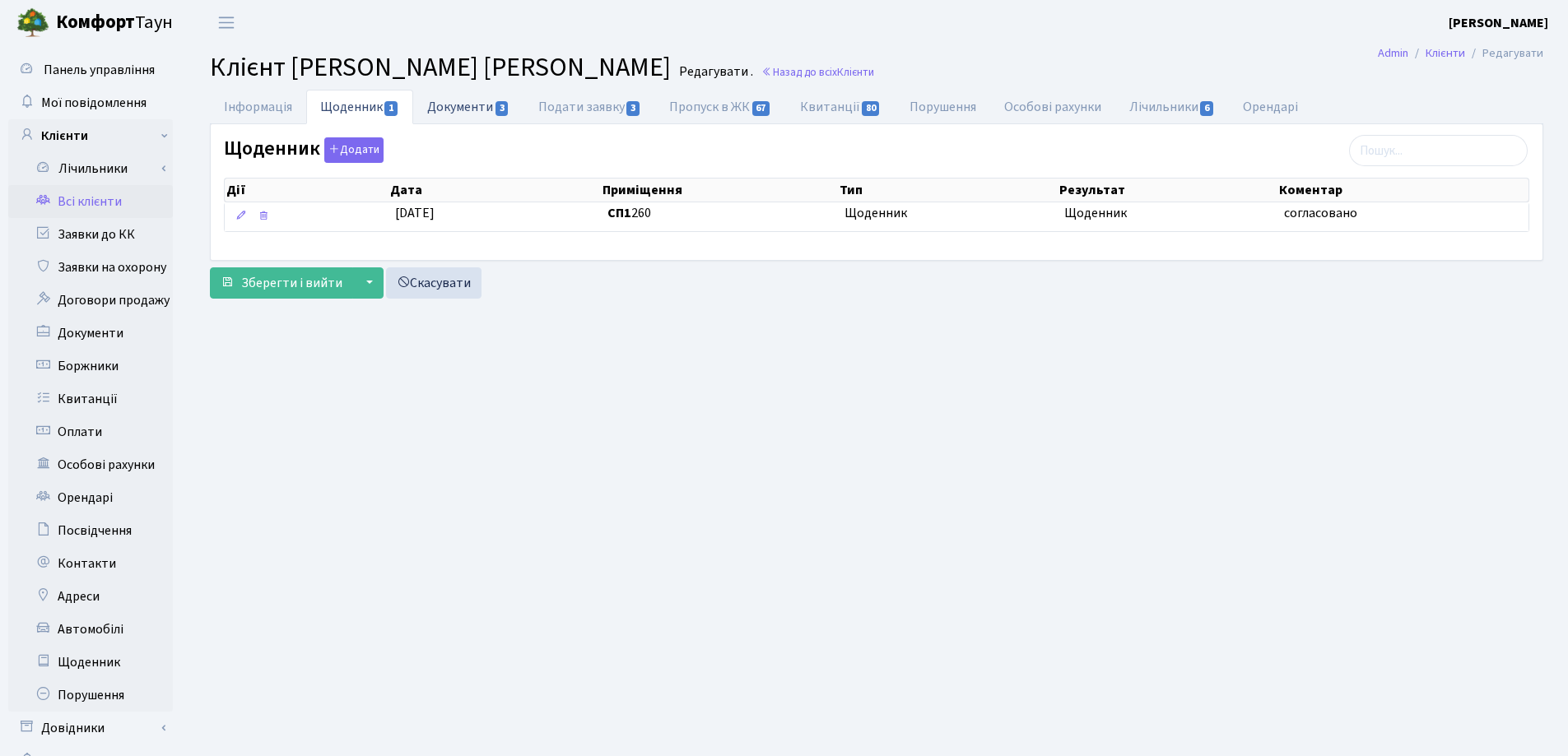
click at [438, 106] on link "Документи 3" at bounding box center [468, 106] width 111 height 34
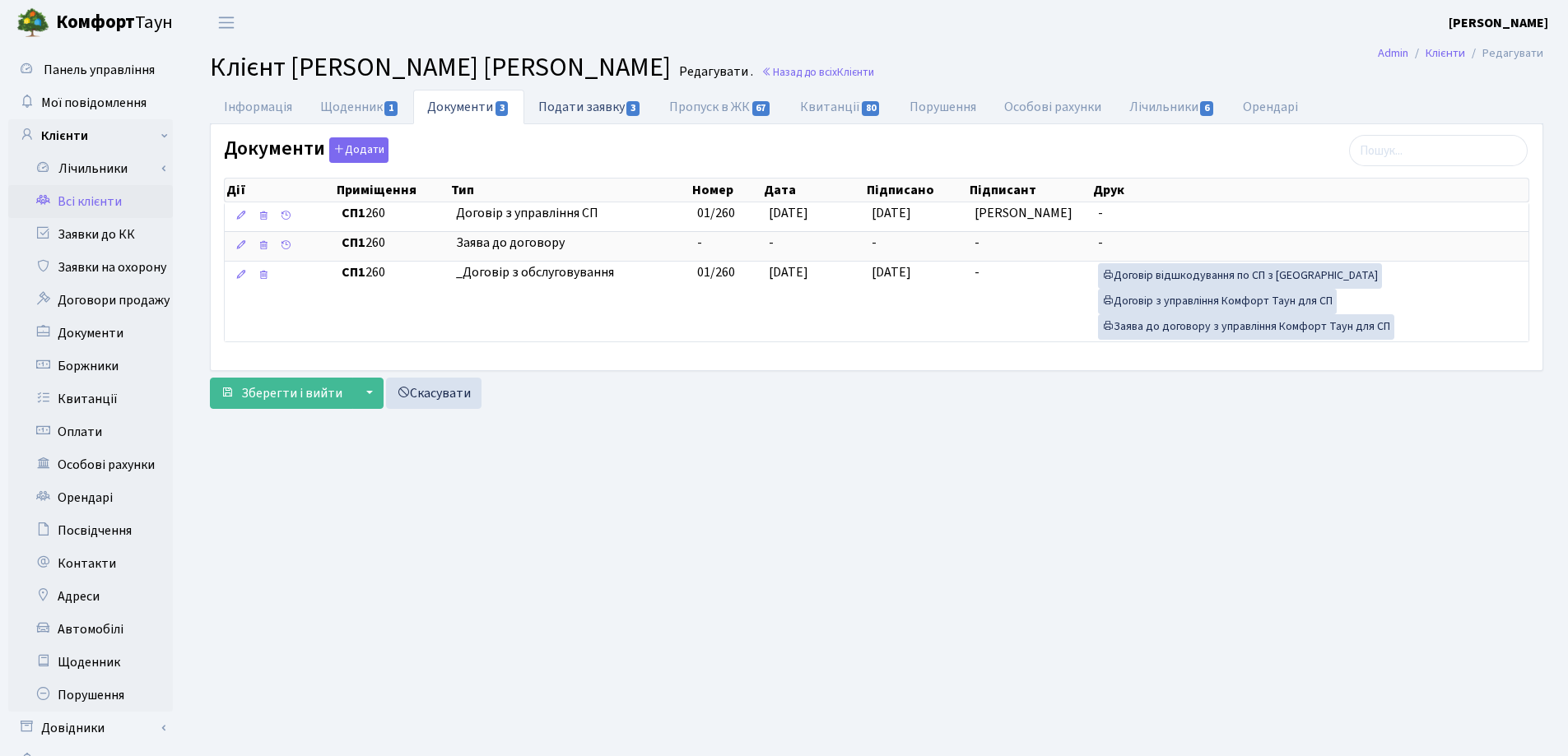
click at [575, 104] on link "Подати заявку 3" at bounding box center [589, 106] width 131 height 34
select select "25"
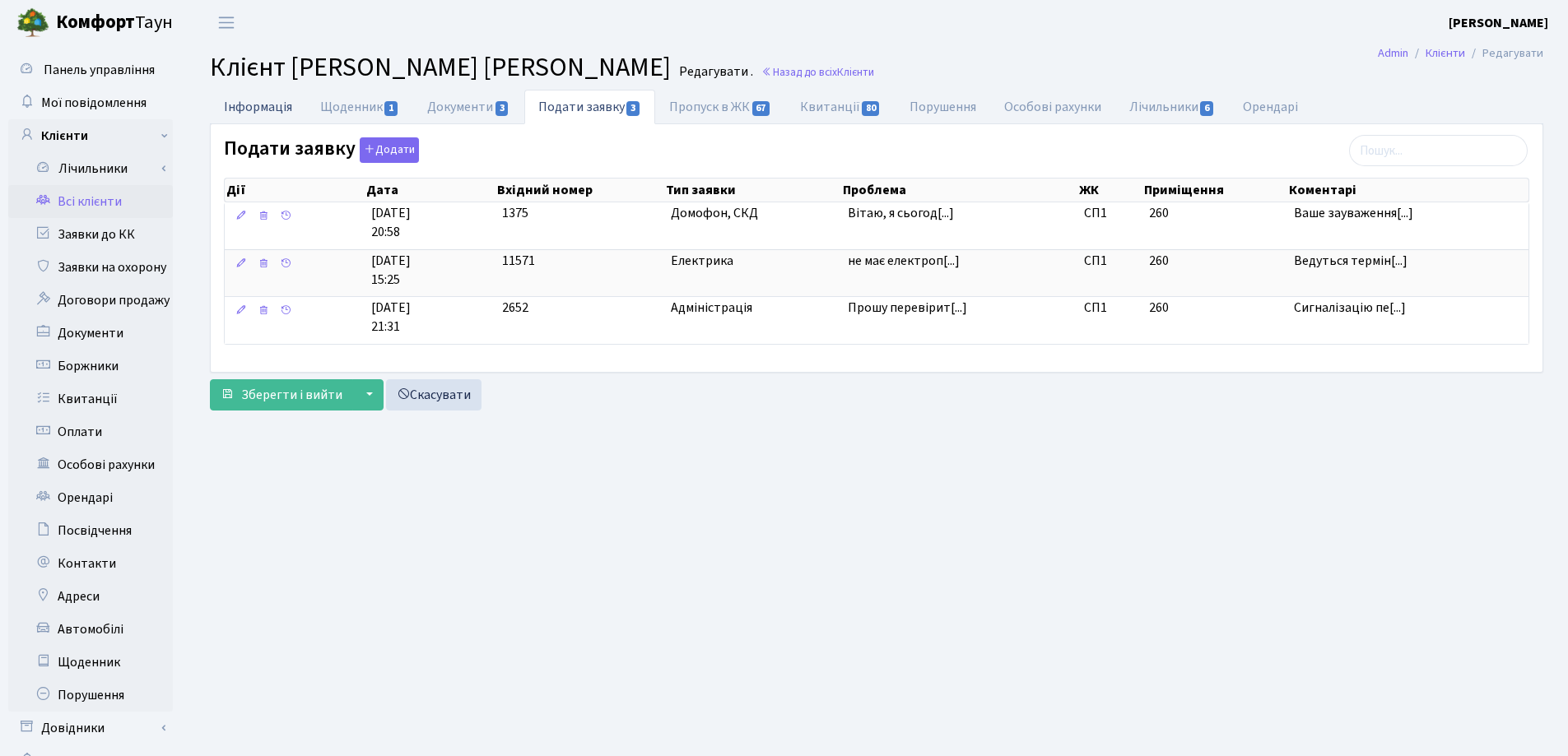
click at [248, 110] on link "Інформація" at bounding box center [258, 106] width 96 height 34
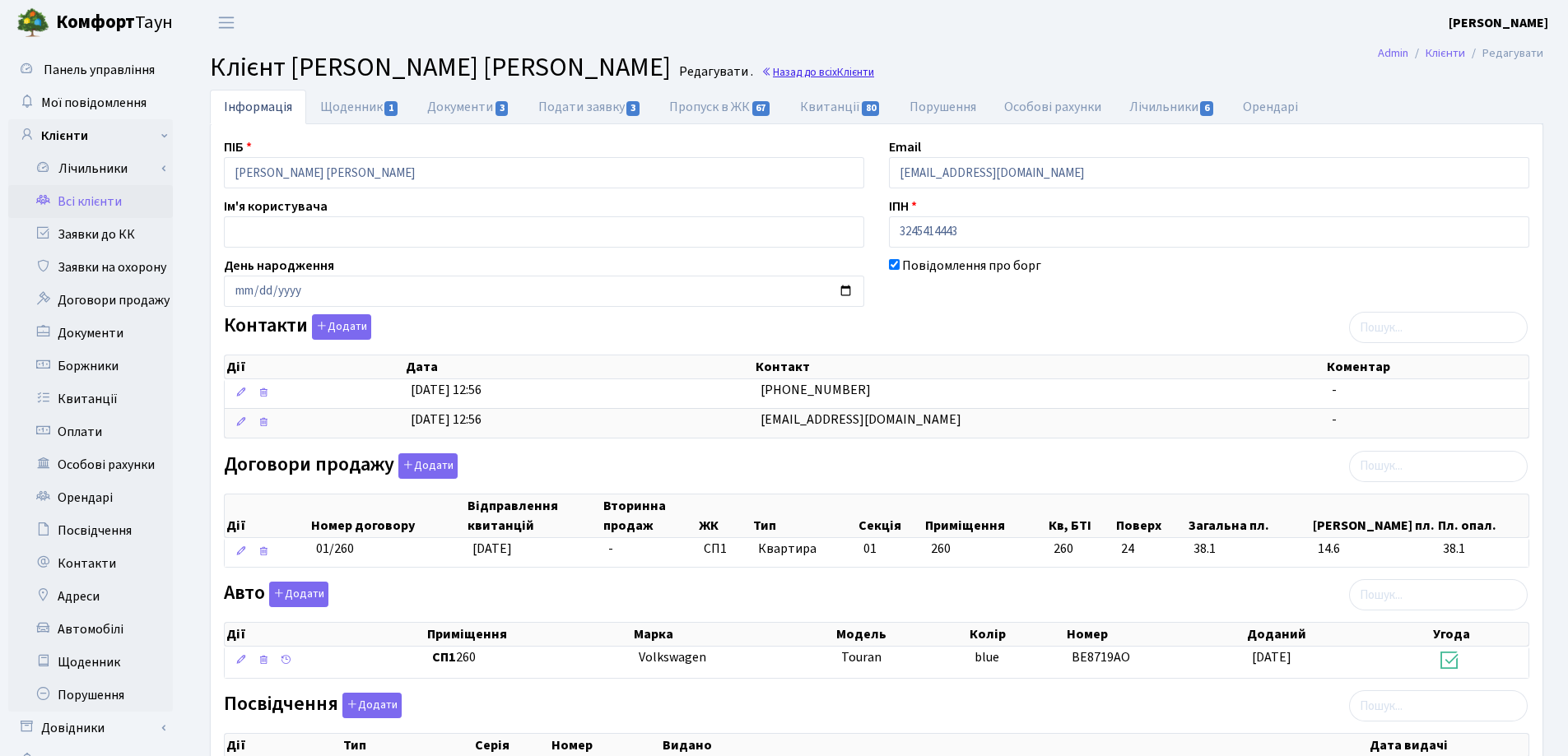
click at [861, 69] on link "Назад до всіх Клієнти" at bounding box center [817, 71] width 112 height 16
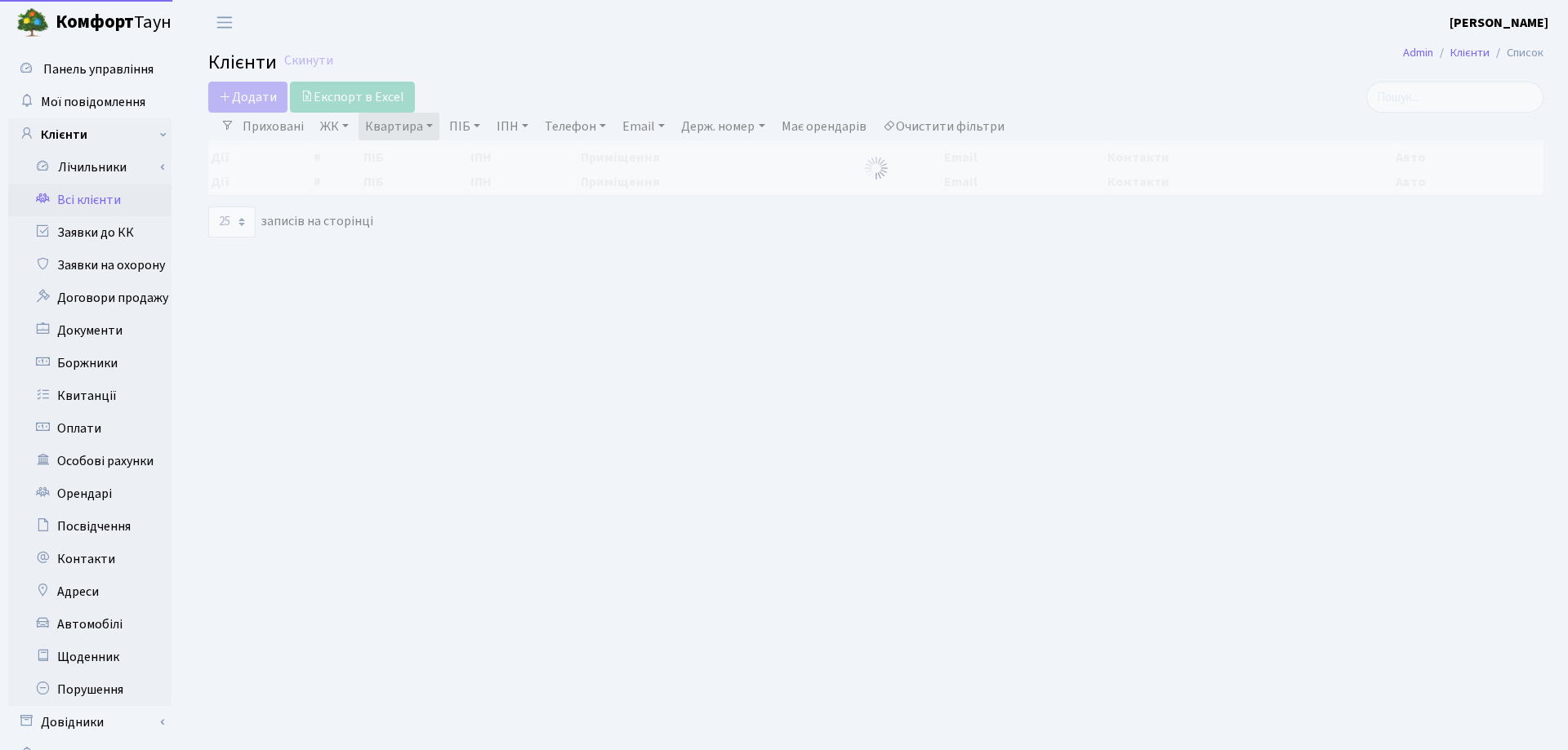
select select "25"
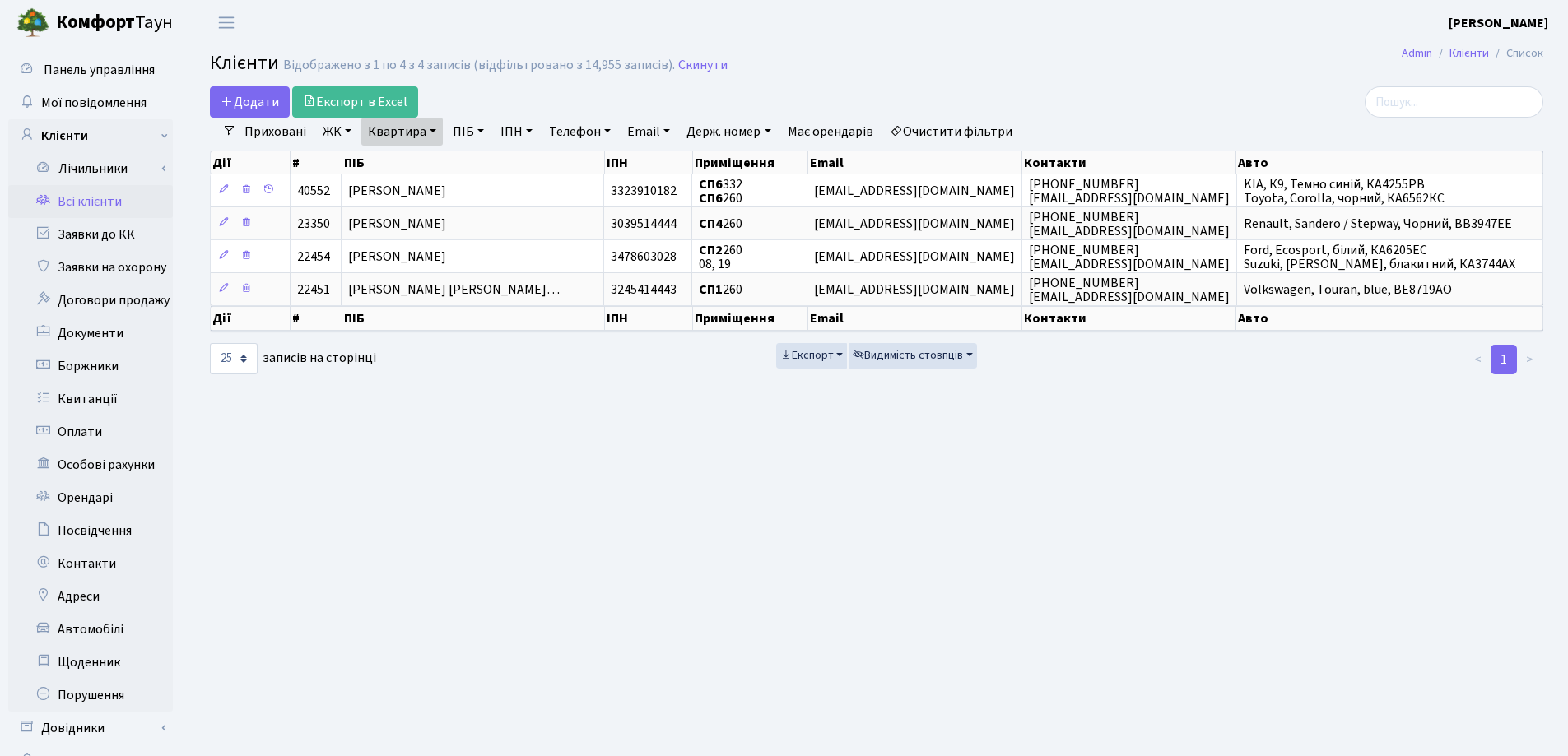
click at [432, 127] on link "Квартира" at bounding box center [401, 132] width 81 height 28
click at [481, 158] on icon at bounding box center [475, 164] width 13 height 13
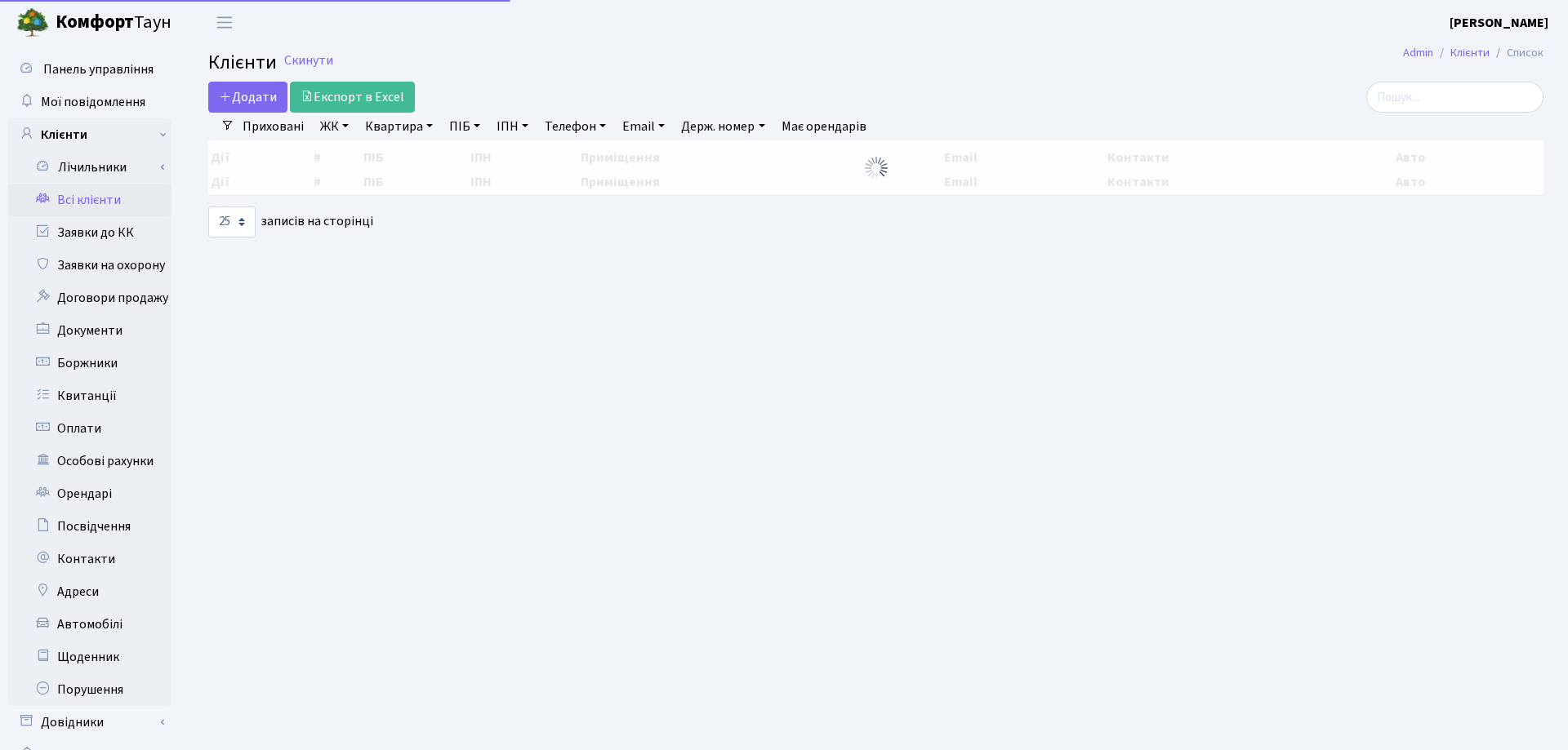
select select "25"
